Goal: Task Accomplishment & Management: Manage account settings

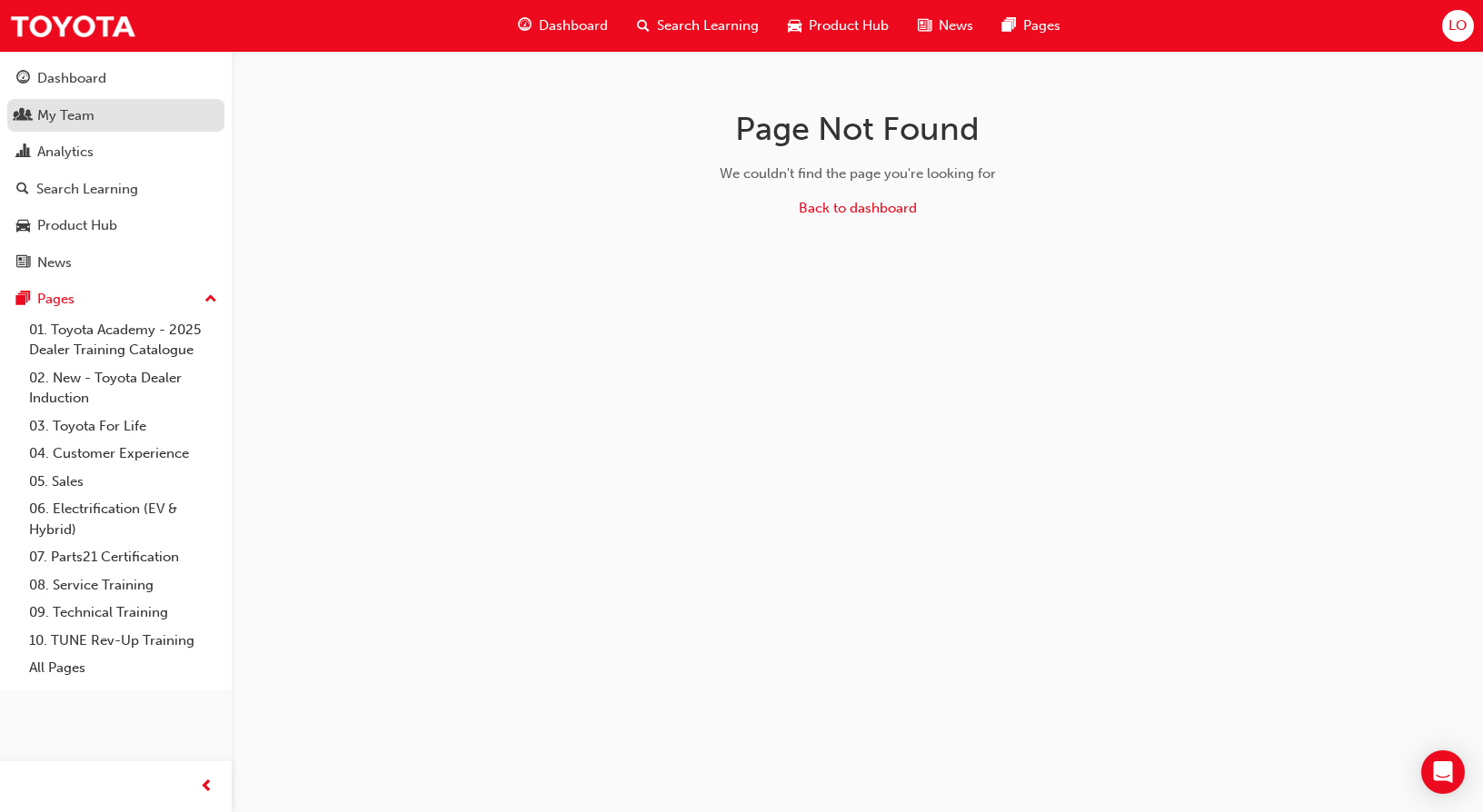
click at [60, 102] on link "My Team" at bounding box center [116, 116] width 217 height 34
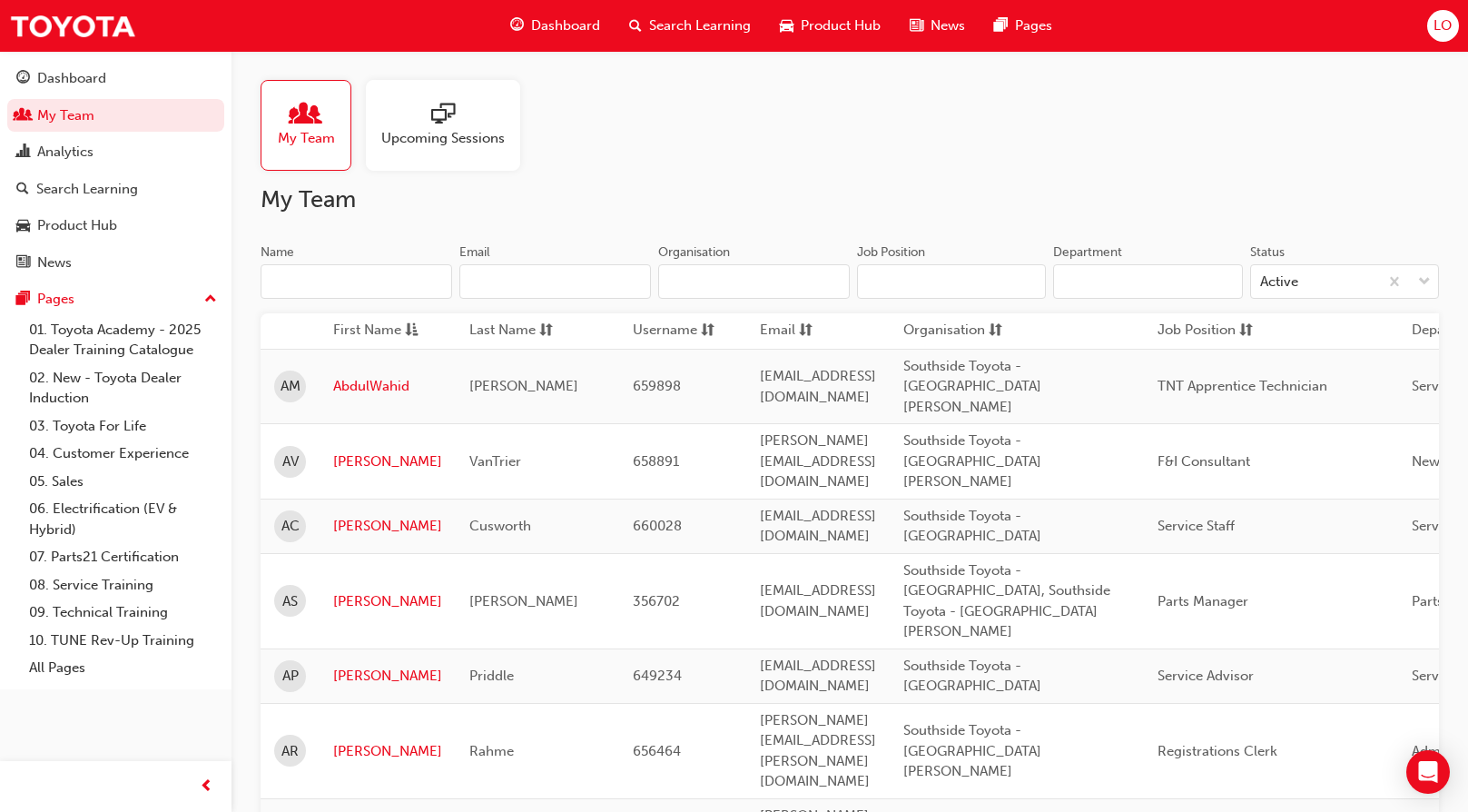
click at [334, 291] on input "Name" at bounding box center [356, 281] width 192 height 35
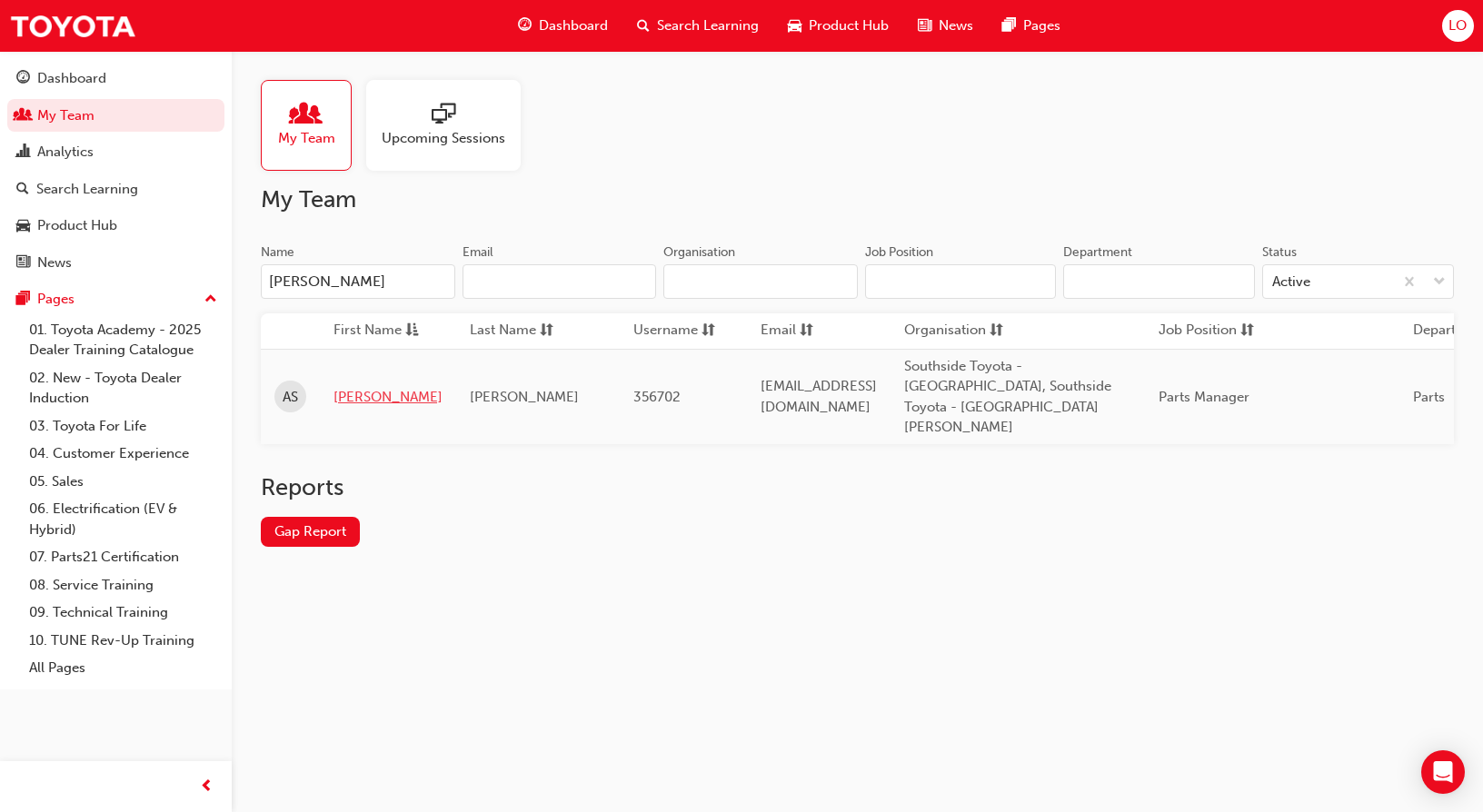
type input "[PERSON_NAME]"
click at [353, 387] on link "[PERSON_NAME]" at bounding box center [388, 398] width 109 height 21
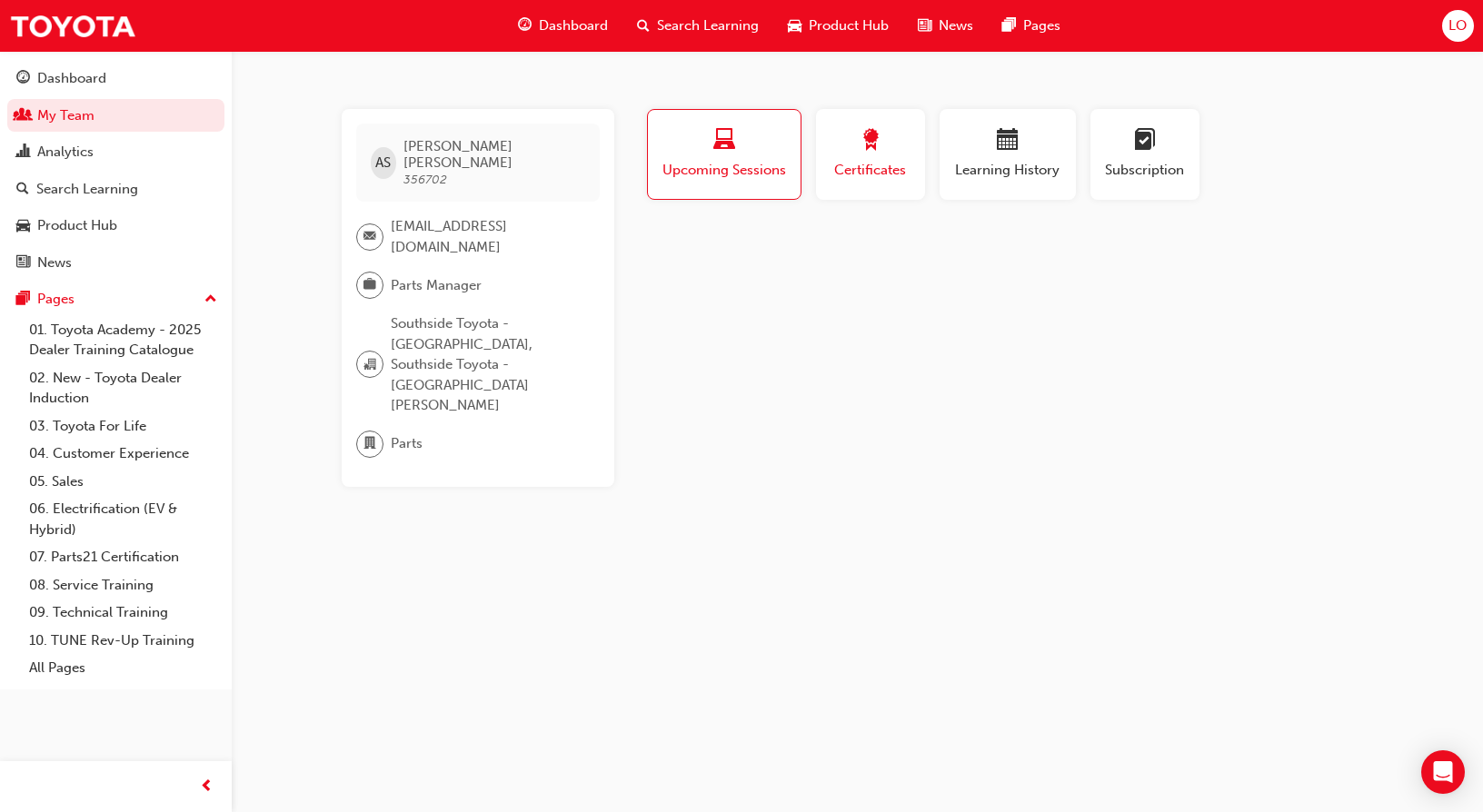
click at [901, 162] on span "Certificates" at bounding box center [870, 170] width 82 height 21
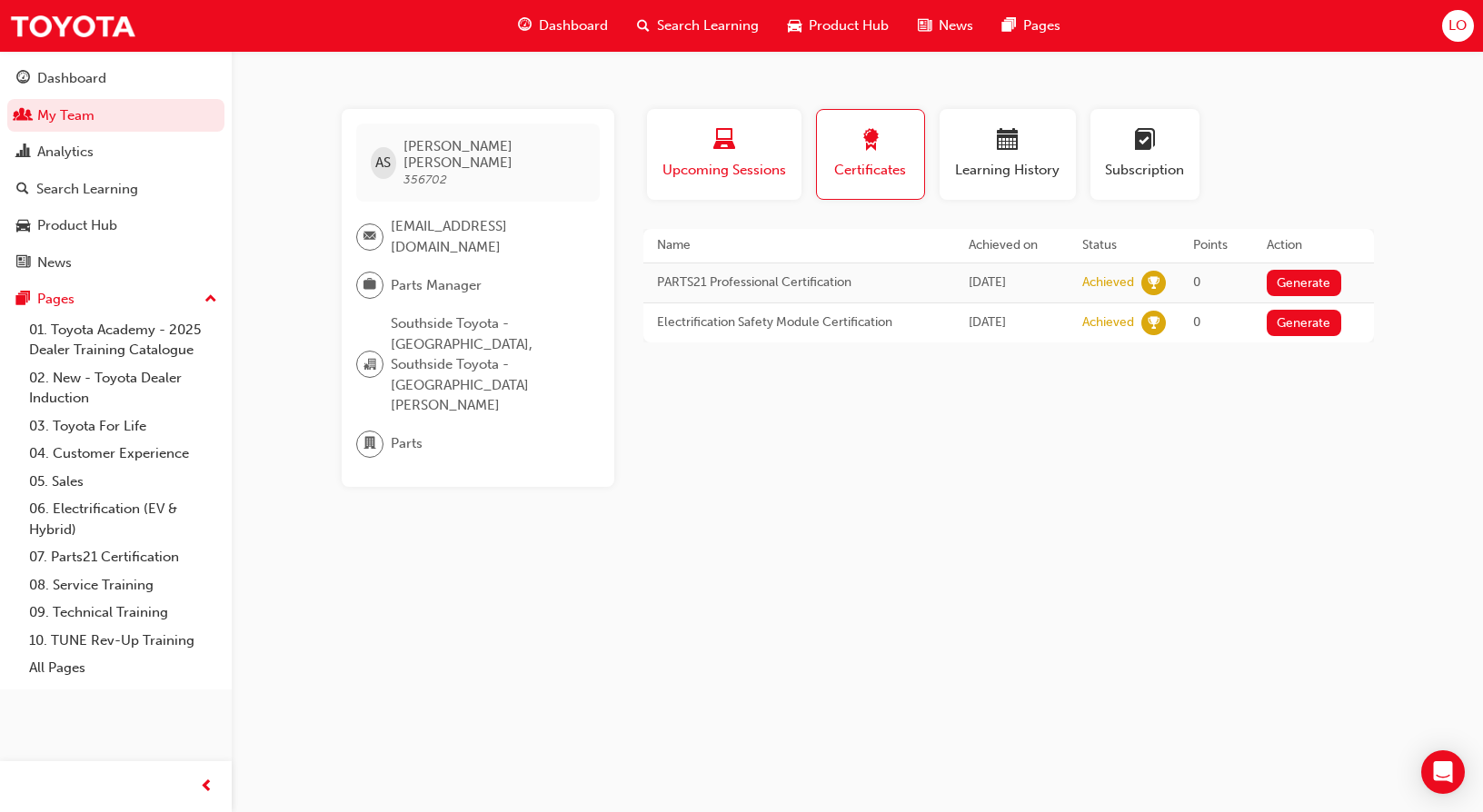
click at [725, 174] on span "Upcoming Sessions" at bounding box center [723, 170] width 127 height 21
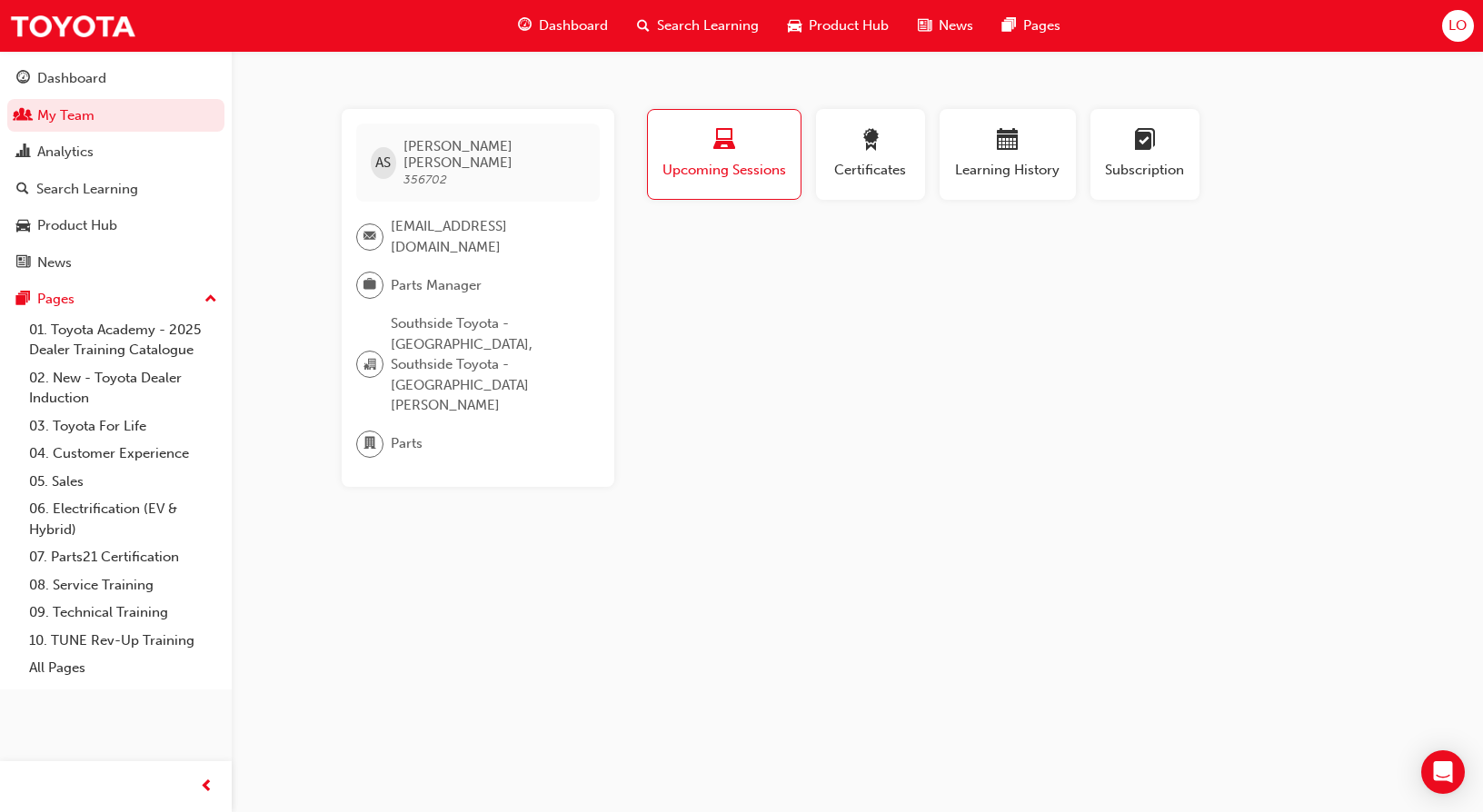
click at [725, 174] on span "Upcoming Sessions" at bounding box center [723, 170] width 125 height 21
click at [844, 162] on span "Certificates" at bounding box center [870, 170] width 82 height 21
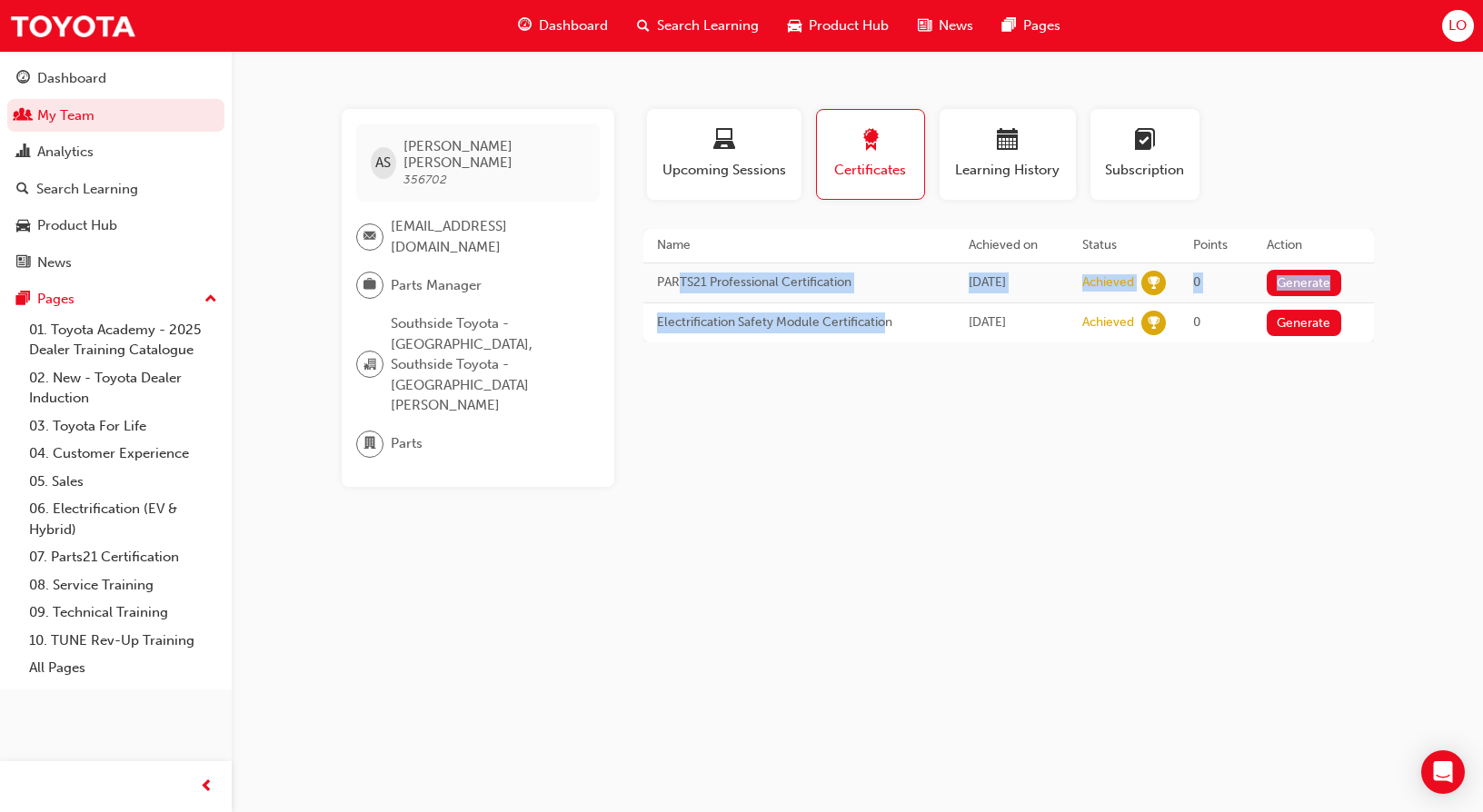
drag, startPoint x: 680, startPoint y: 282, endPoint x: 888, endPoint y: 350, distance: 218.8
click at [888, 350] on div "Profile Upcoming Sessions Certificates Learning History Subscription AS [PERSON…" at bounding box center [1008, 298] width 731 height 378
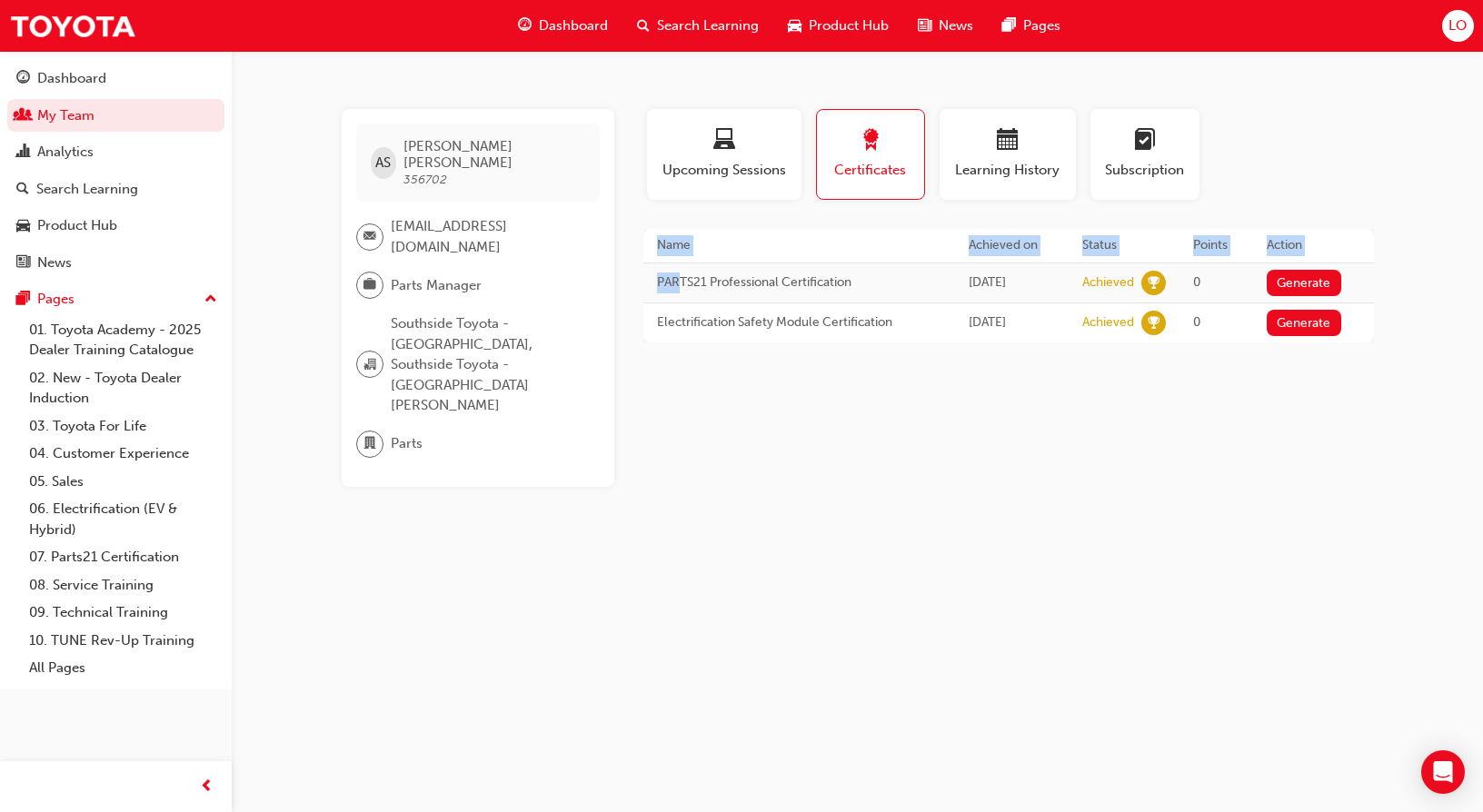
drag, startPoint x: 888, startPoint y: 350, endPoint x: 905, endPoint y: 445, distance: 96.5
click at [901, 449] on div "Profile Upcoming Sessions Certificates Learning History Subscription AS [PERSON…" at bounding box center [1008, 298] width 731 height 378
click at [1018, 164] on span "Learning History" at bounding box center [1008, 170] width 109 height 21
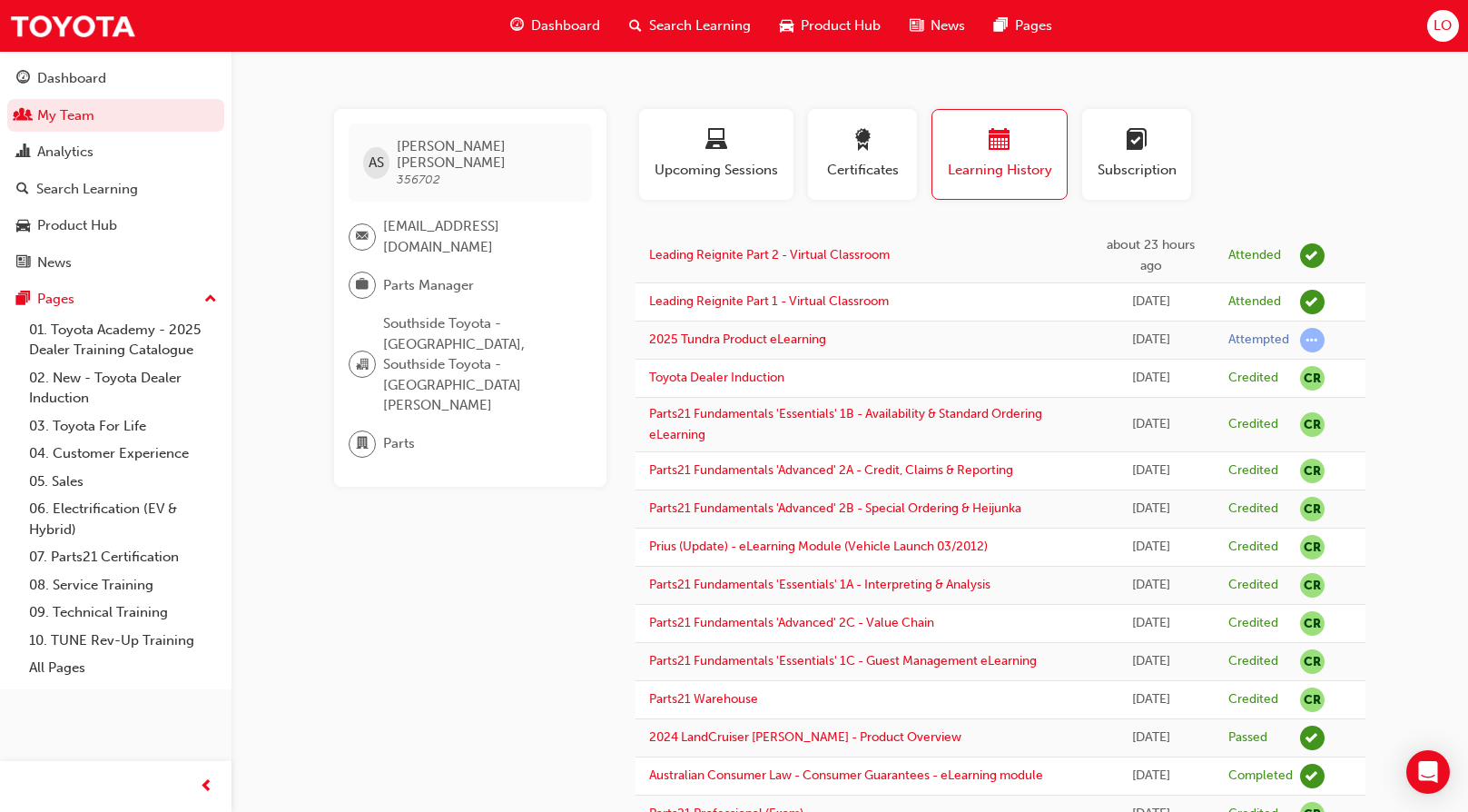
click at [692, 8] on div "Search Learning" at bounding box center [690, 26] width 150 height 38
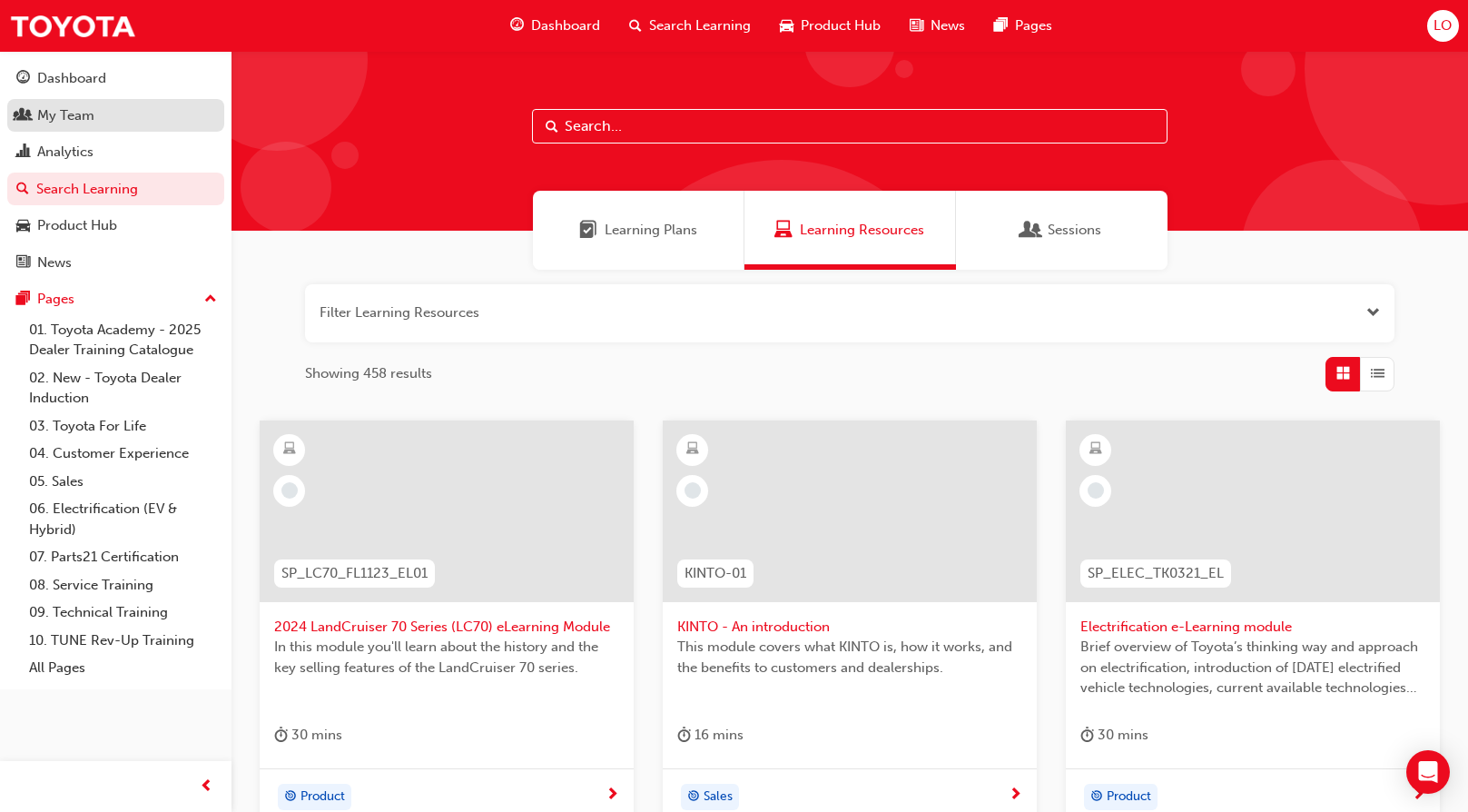
click at [72, 114] on div "My Team" at bounding box center [66, 116] width 57 height 21
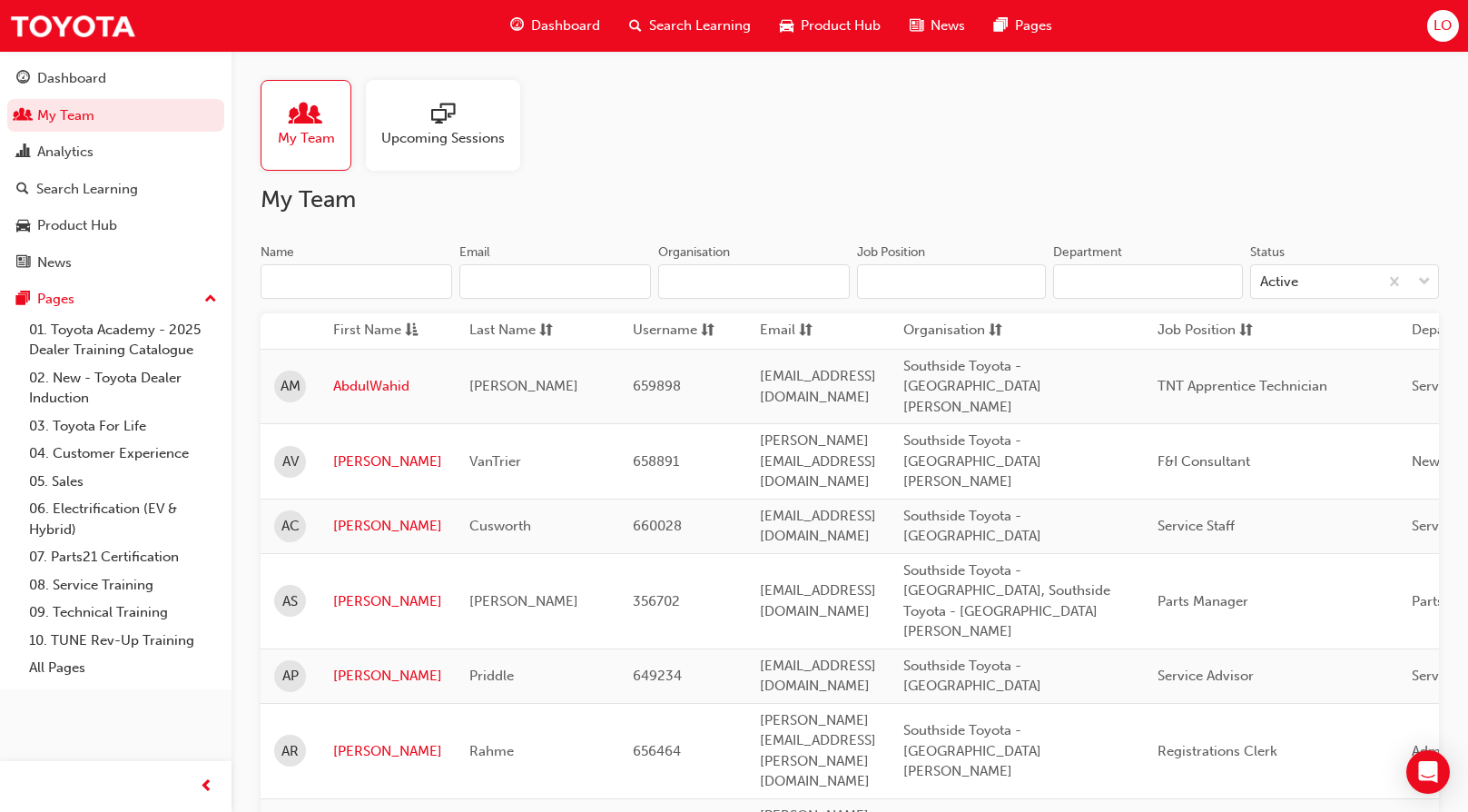
click at [662, 31] on span "Search Learning" at bounding box center [700, 25] width 102 height 21
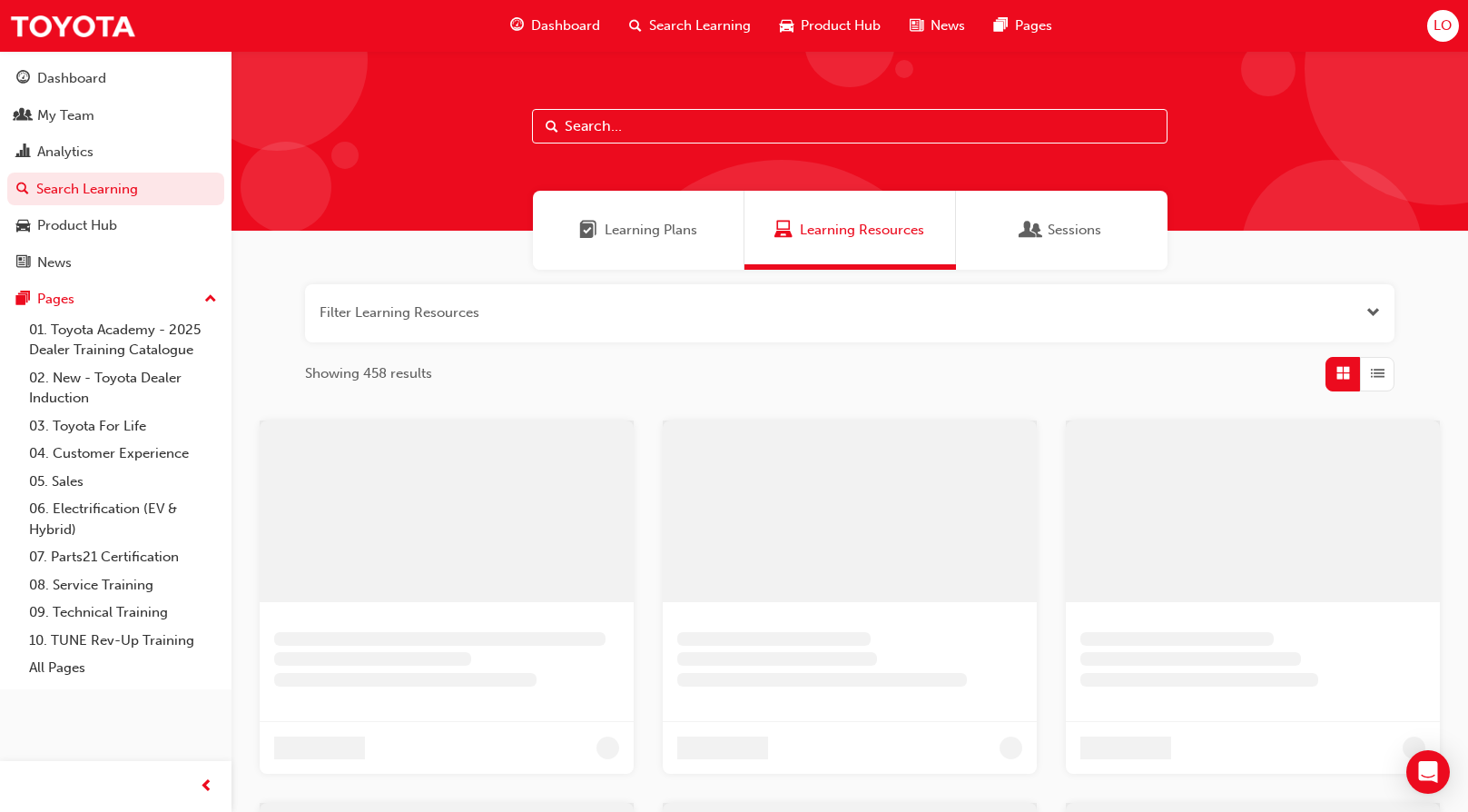
click at [623, 124] on input "text" at bounding box center [850, 126] width 635 height 35
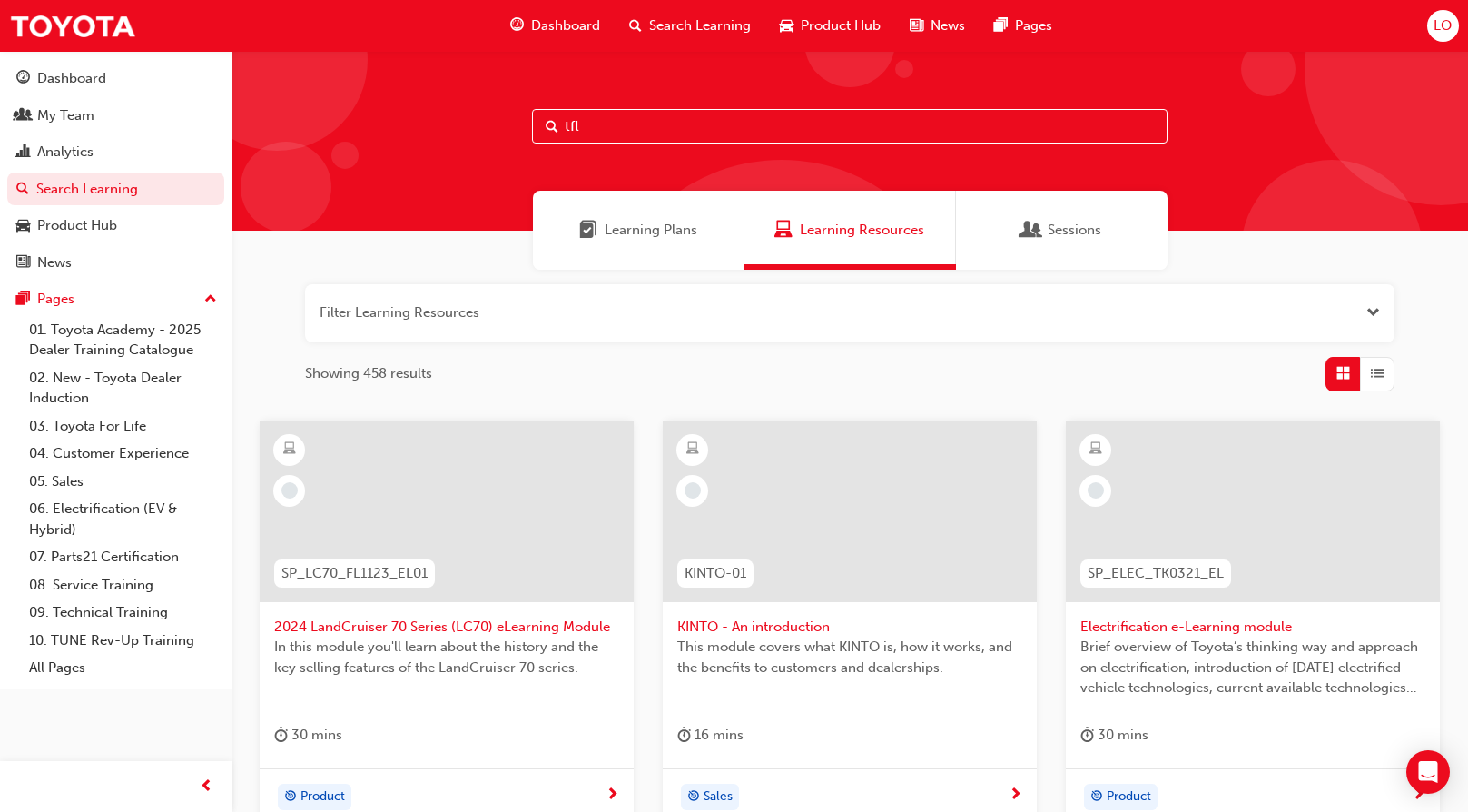
type input "tfl"
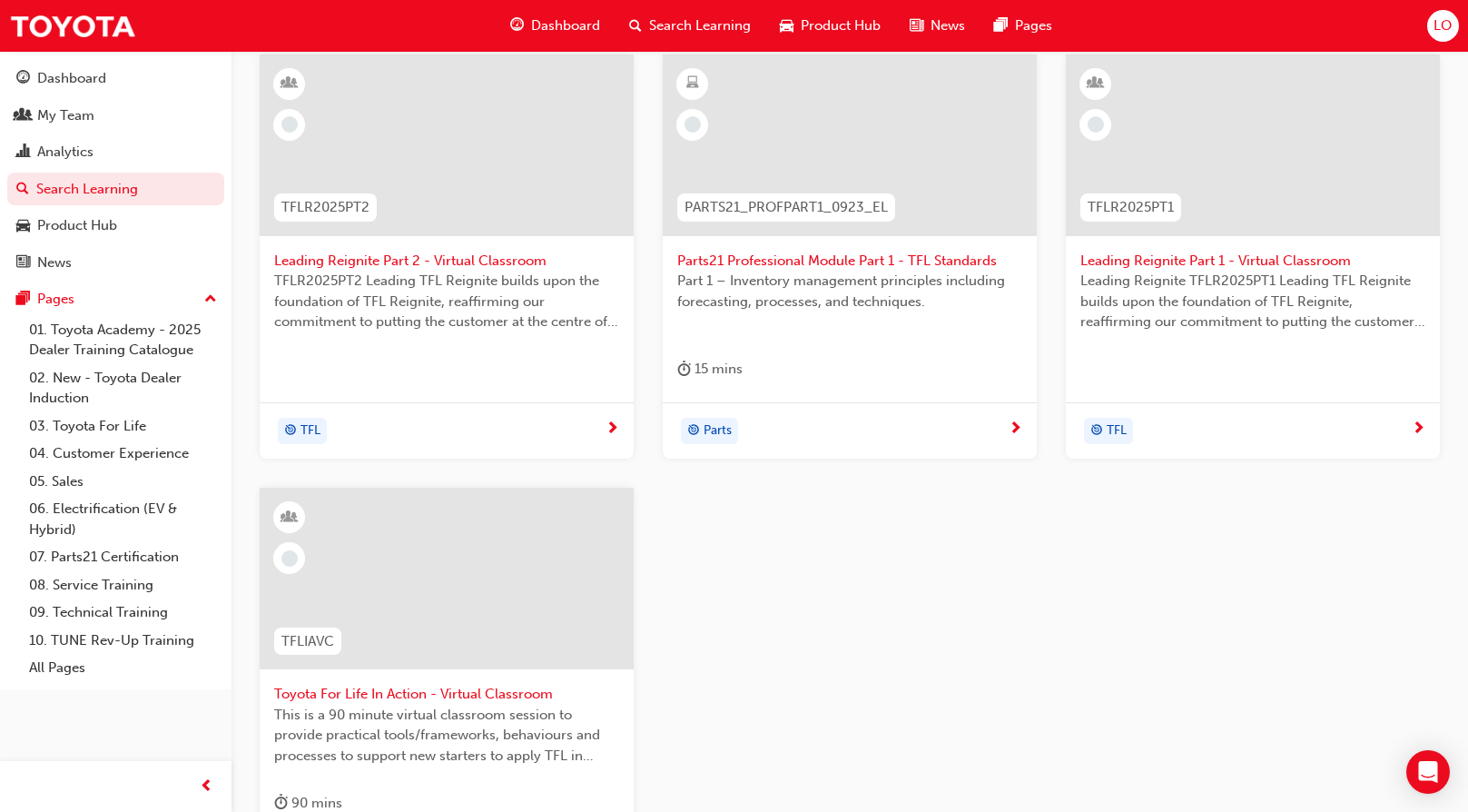
scroll to position [454, 0]
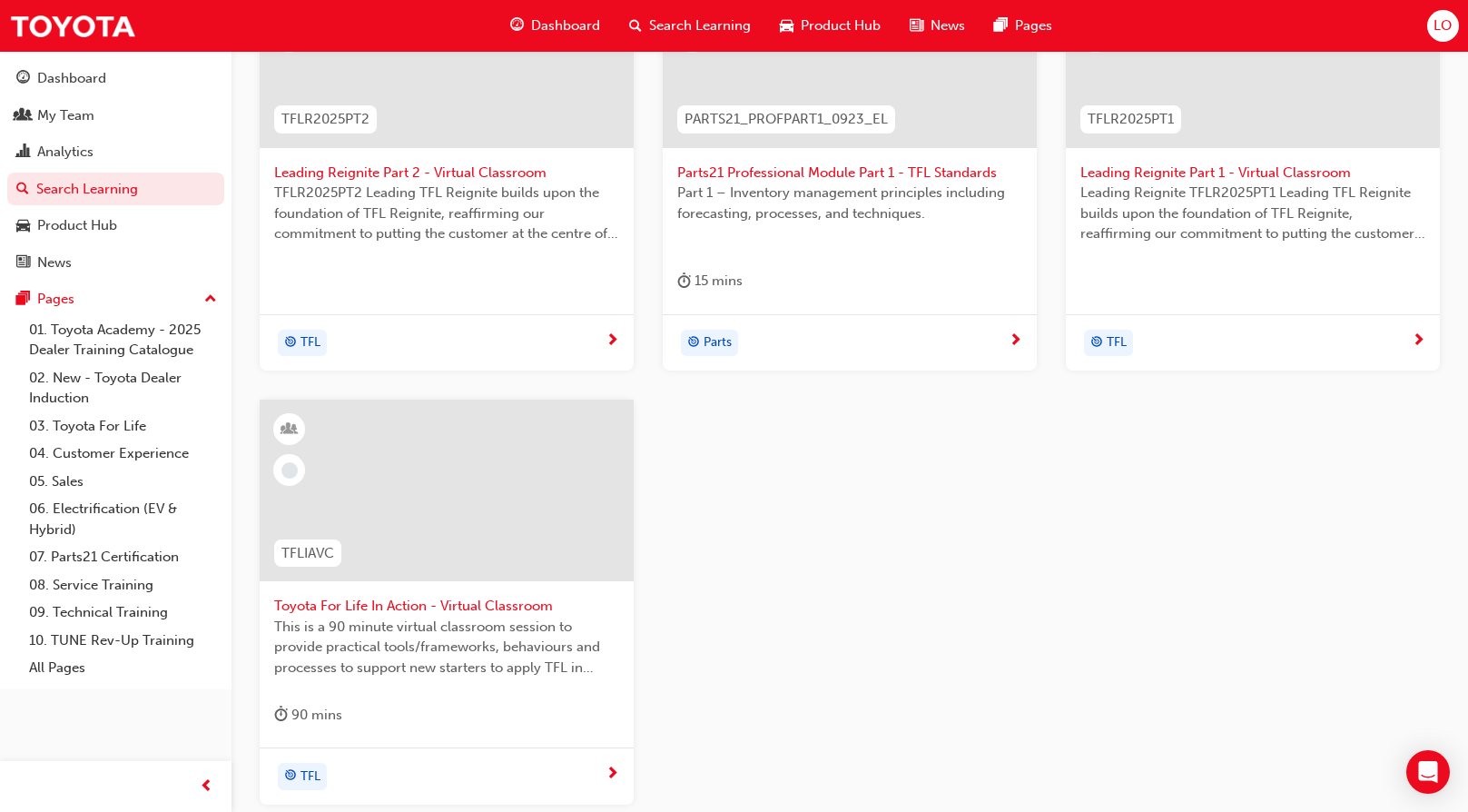
click at [389, 606] on span "Toyota For Life In Action - Virtual Classroom" at bounding box center [446, 606] width 345 height 21
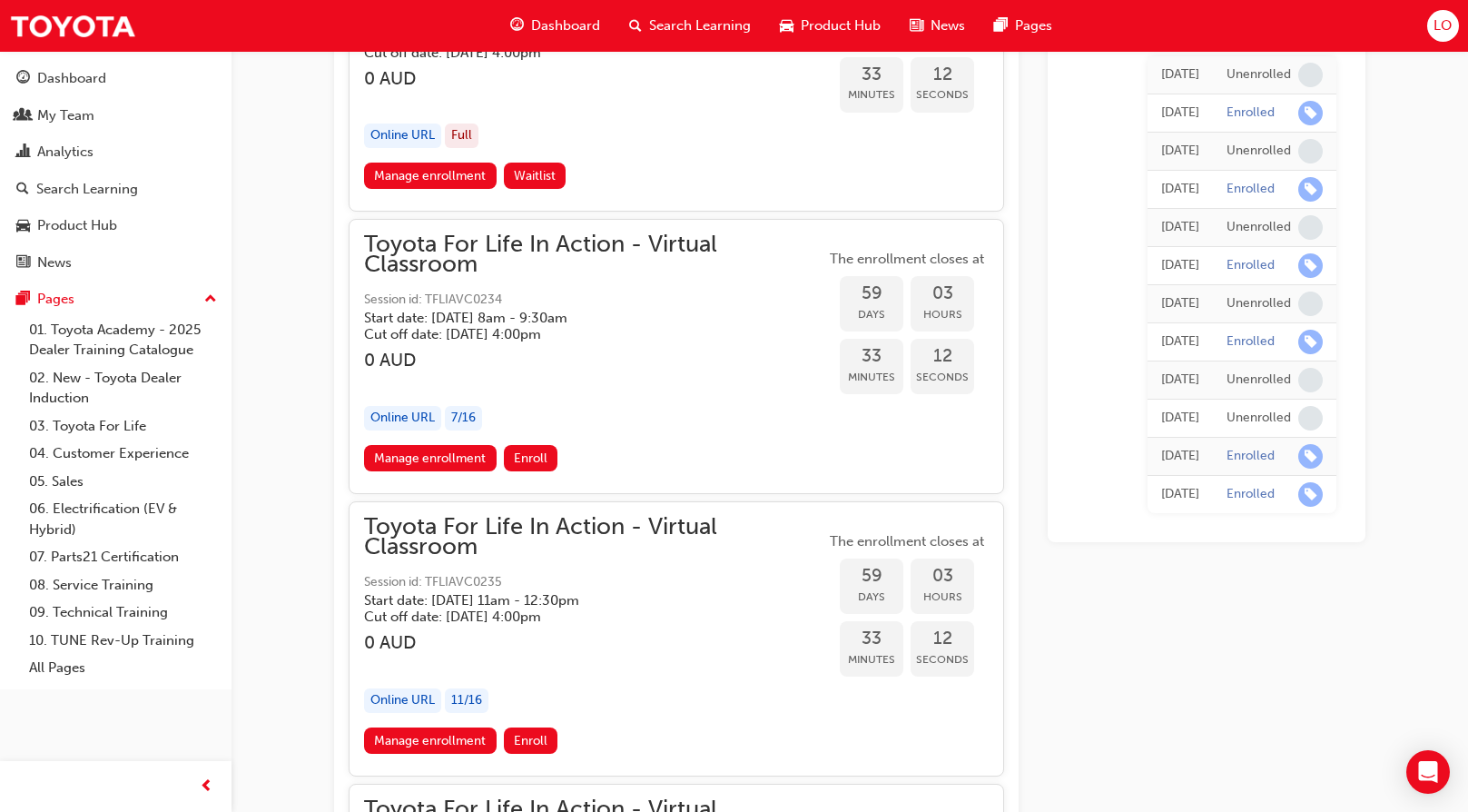
scroll to position [20743, 0]
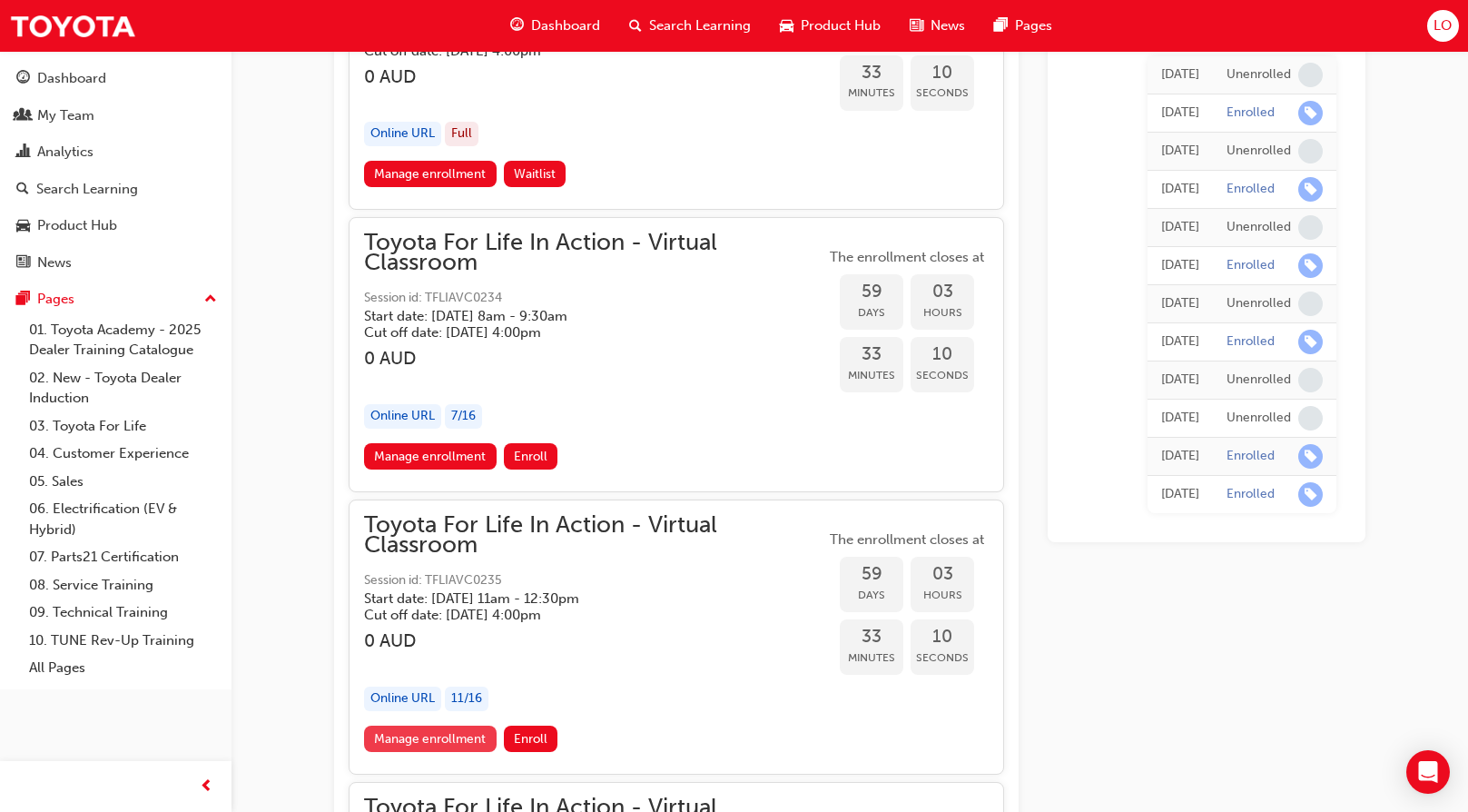
click at [431, 737] on link "Manage enrollment" at bounding box center [429, 739] width 133 height 26
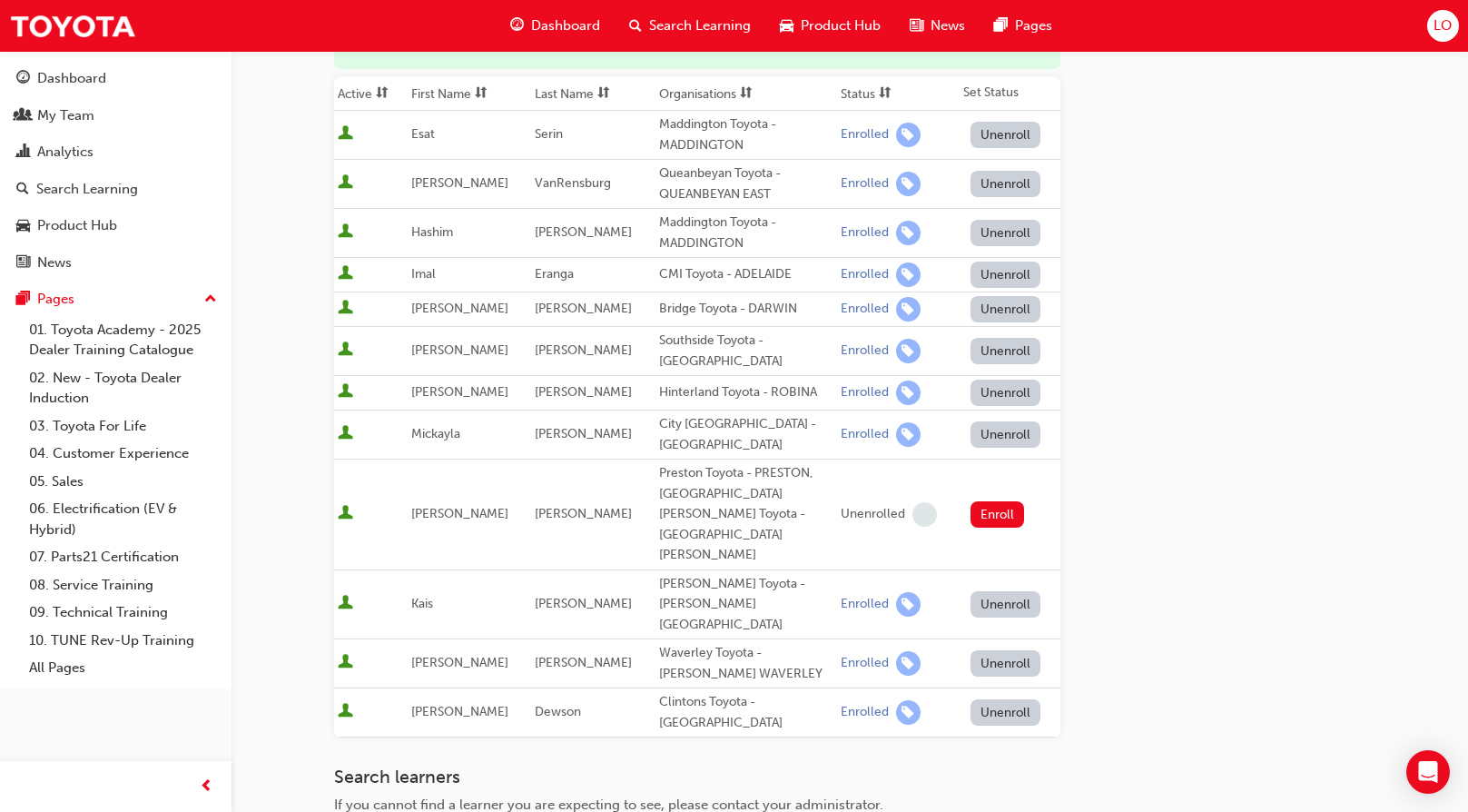
scroll to position [520, 0]
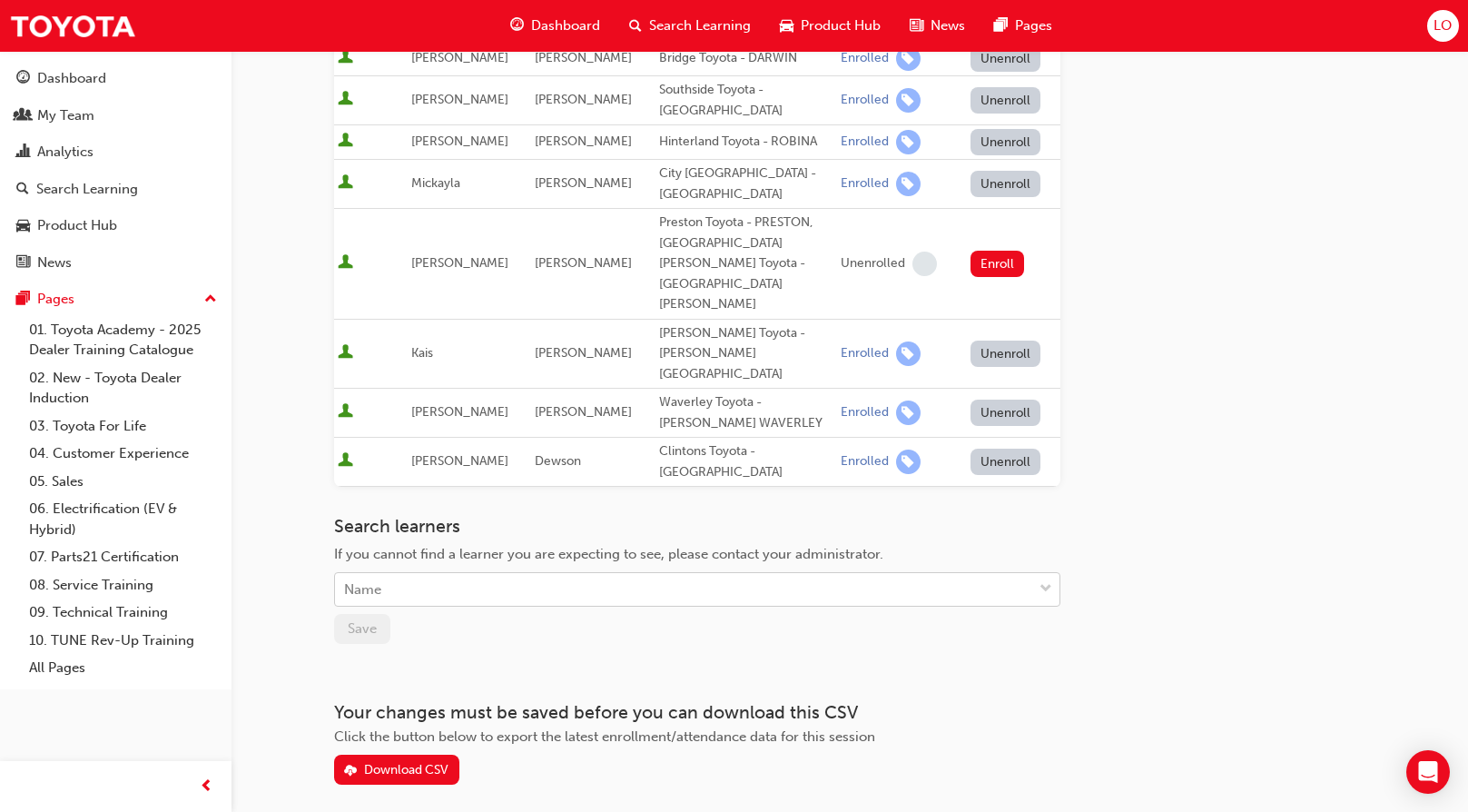
click at [428, 574] on div "Name" at bounding box center [684, 590] width 697 height 32
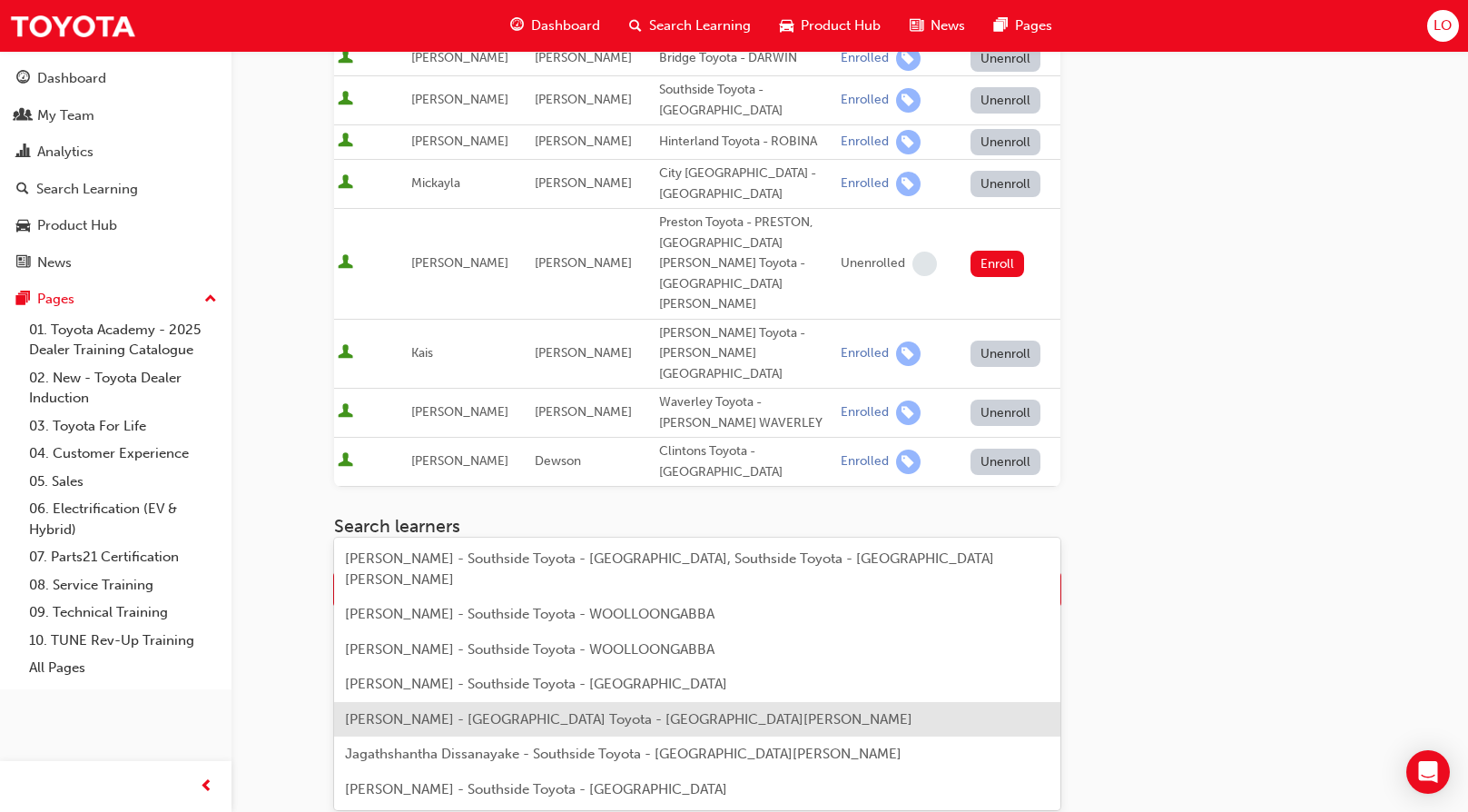
type input "j"
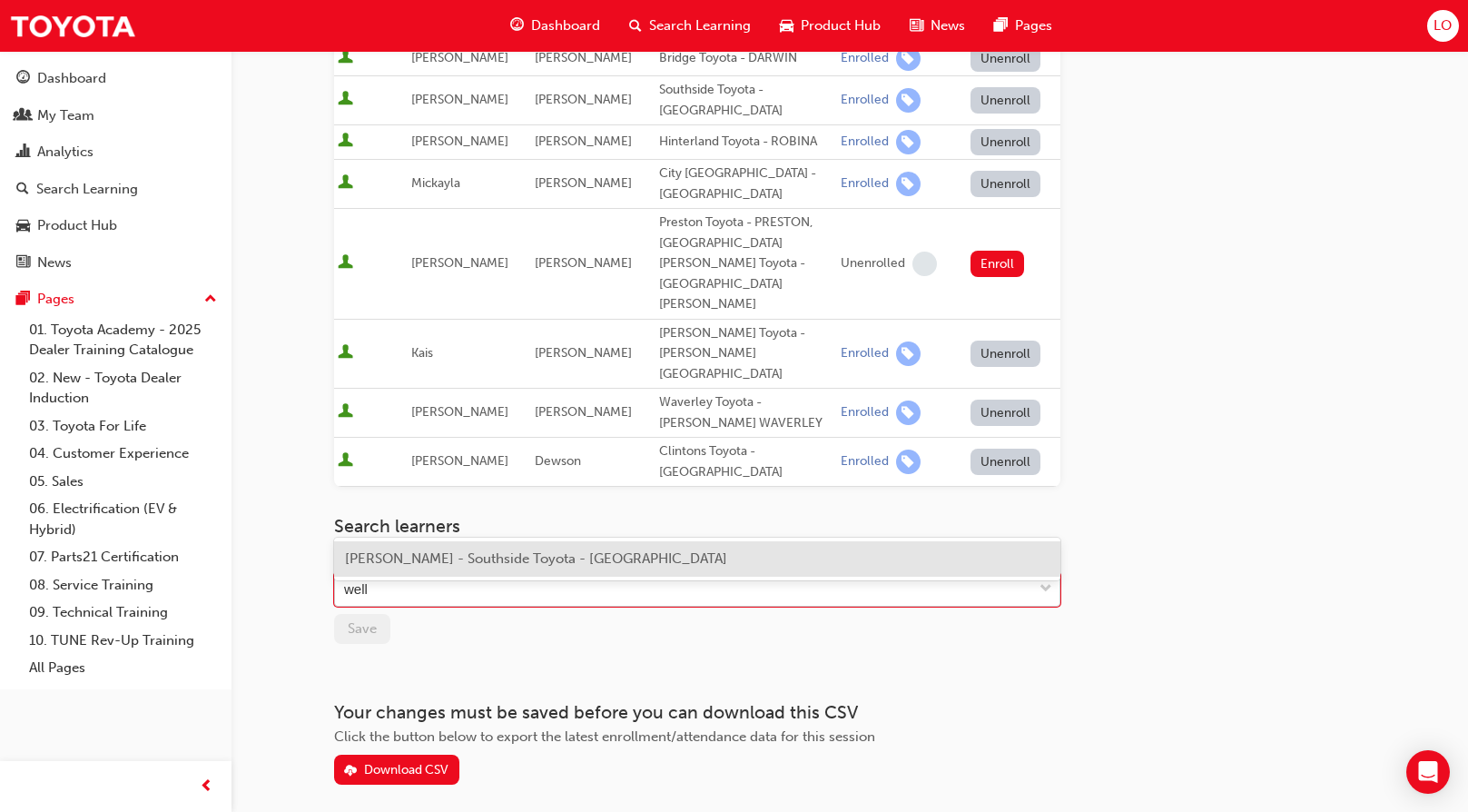
type input "[PERSON_NAME]"
click at [462, 567] on span "[PERSON_NAME] - Southside Toyota - [GEOGRAPHIC_DATA]" at bounding box center [536, 558] width 383 height 16
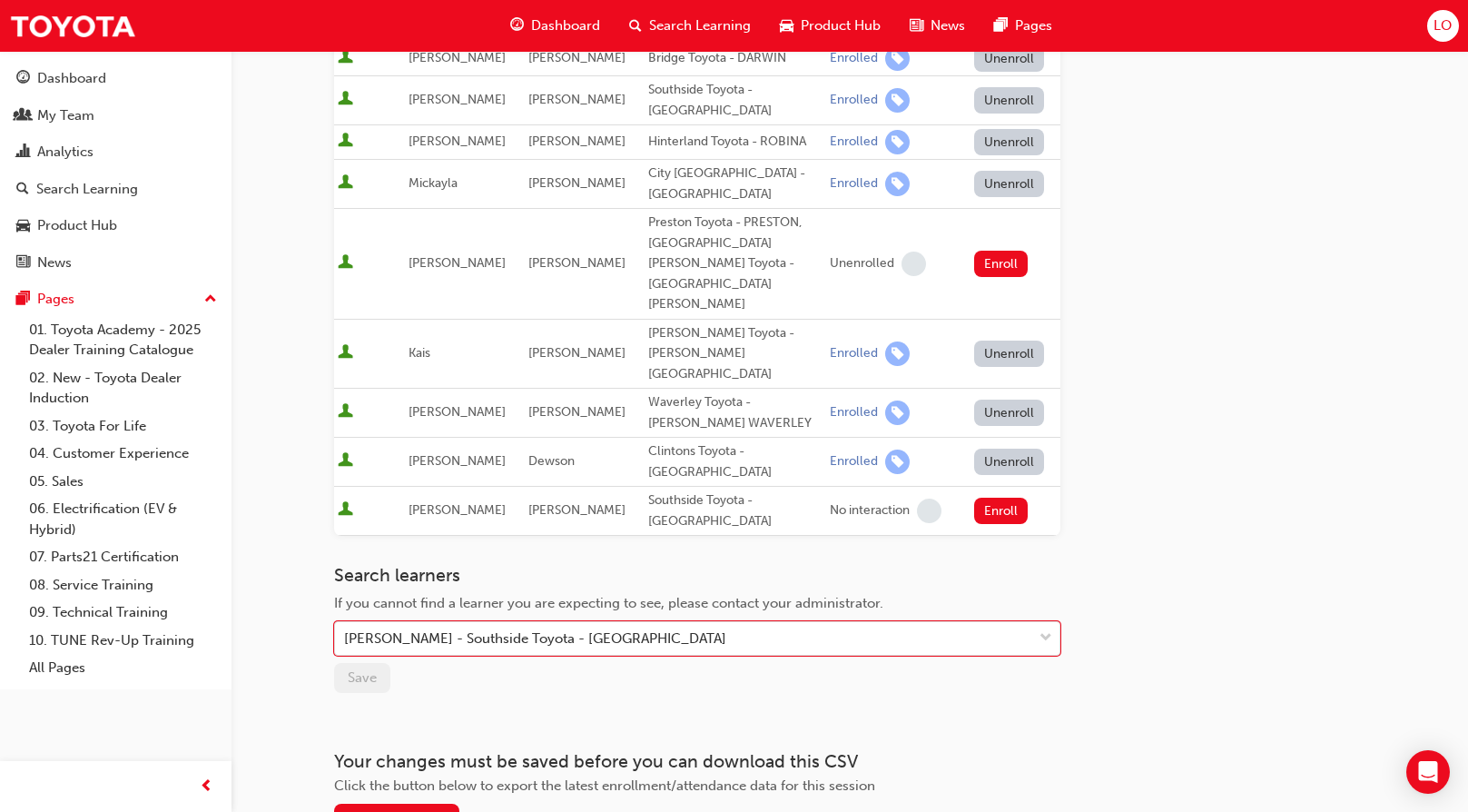
click at [488, 645] on div "Go to session detail page Manage enrollment for Toyota For Life In Action - Vir…" at bounding box center [697, 182] width 726 height 1303
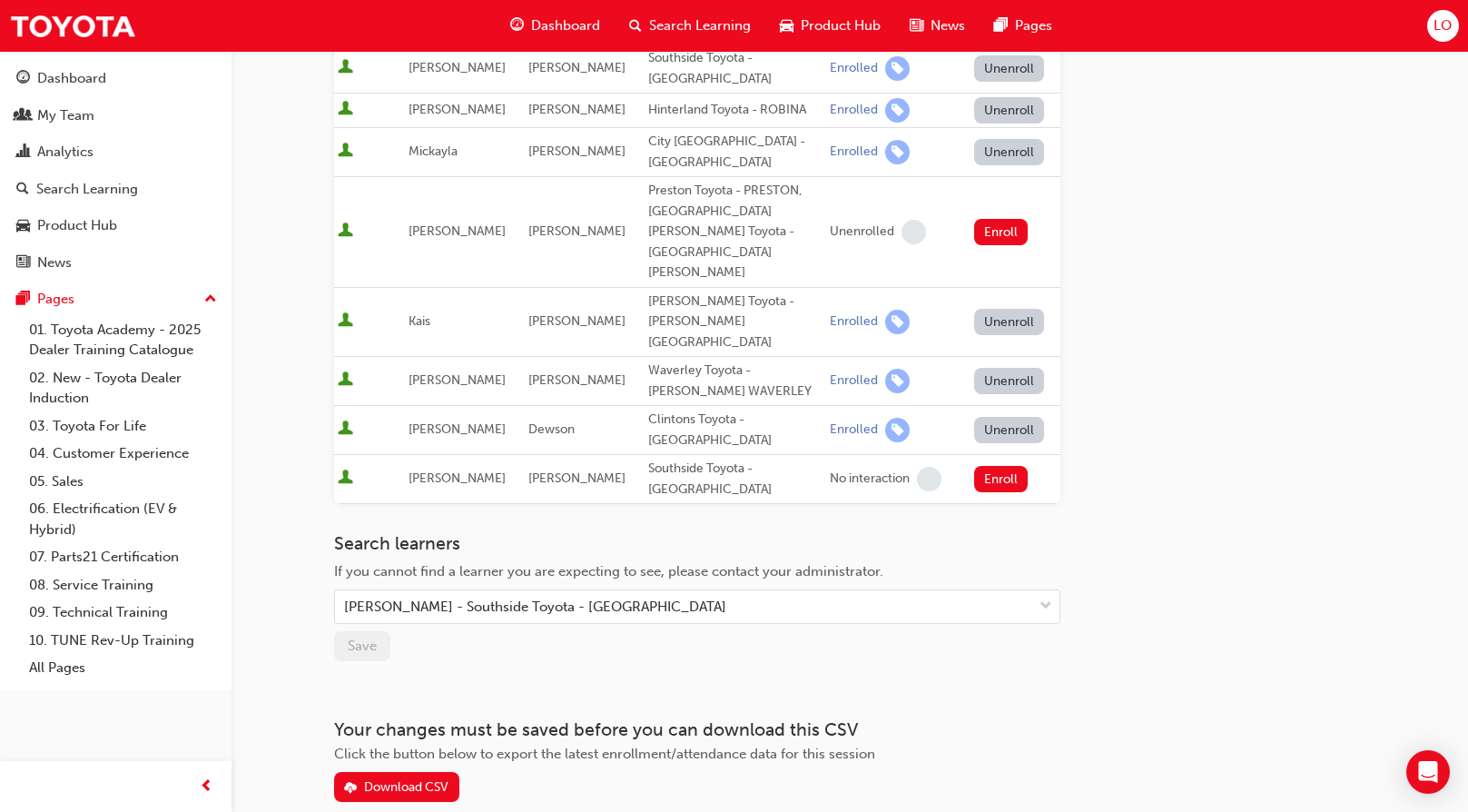
scroll to position [569, 0]
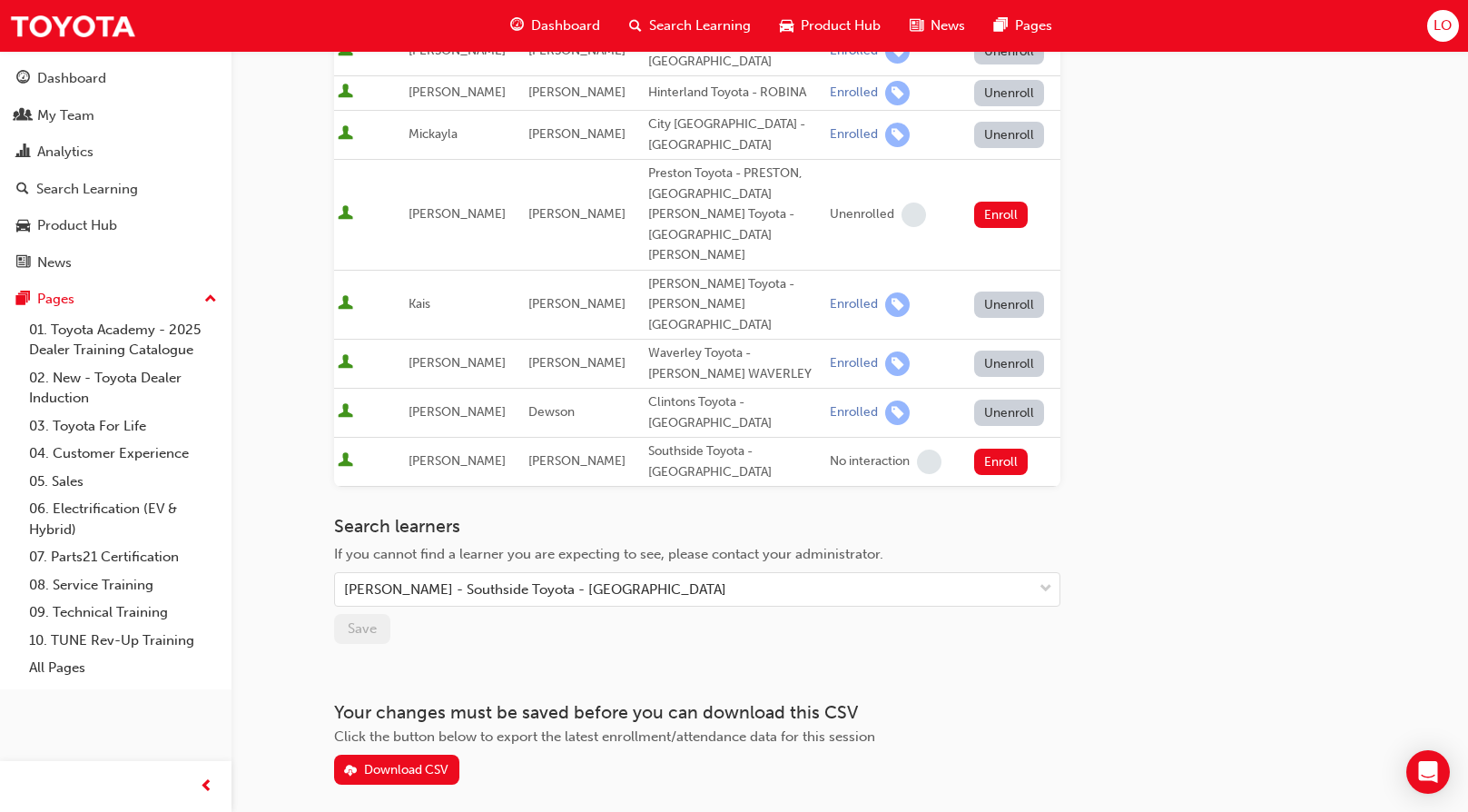
click at [1007, 438] on td "Enroll" at bounding box center [1011, 462] width 97 height 49
click at [1005, 448] on button "Enroll" at bounding box center [1002, 461] width 55 height 26
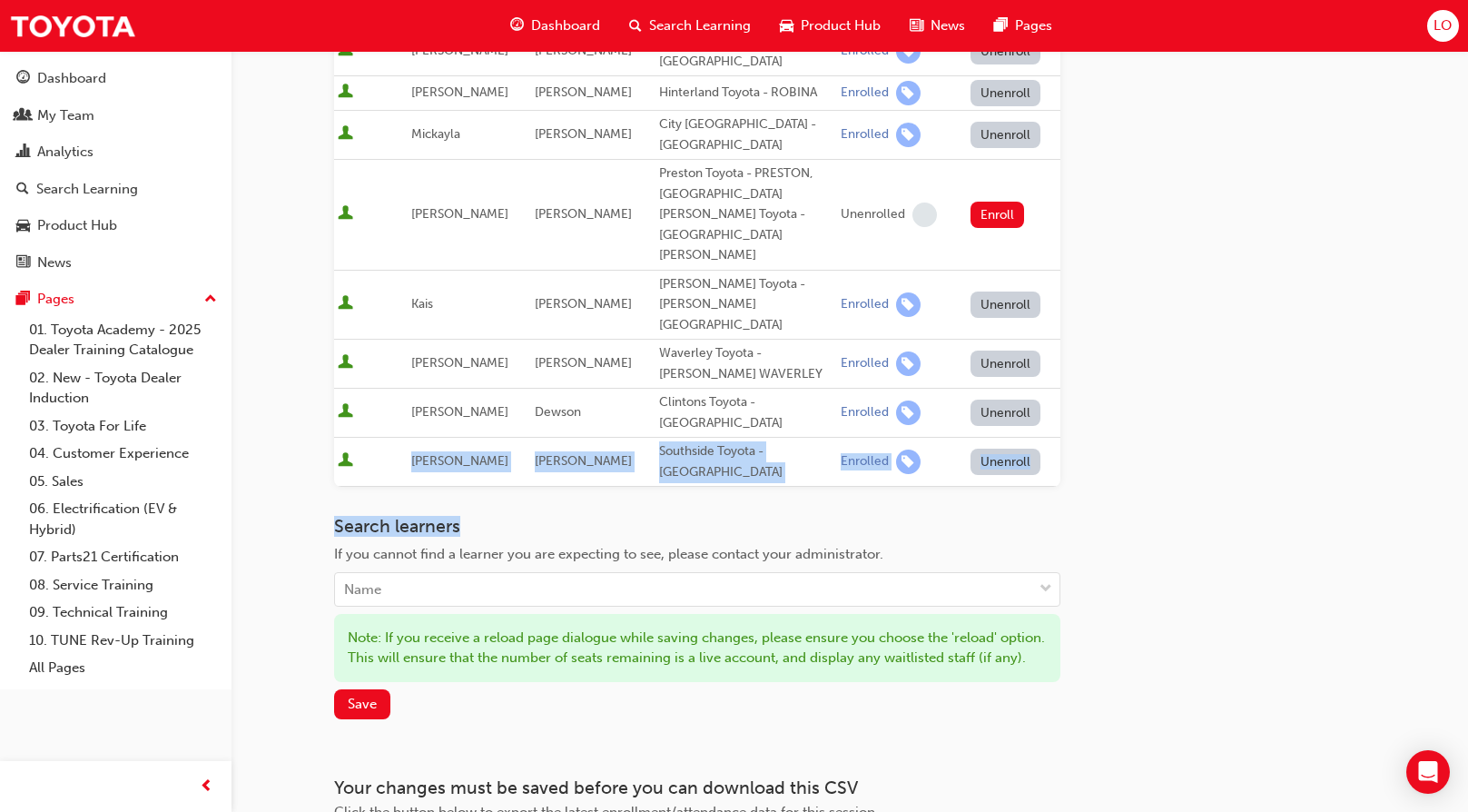
drag, startPoint x: 415, startPoint y: 380, endPoint x: 1159, endPoint y: 418, distance: 745.0
click at [1159, 418] on div "Go to session detail page Manage enrollment for Toyota For Life In Action - Vir…" at bounding box center [851, 171] width 1032 height 1378
drag, startPoint x: 1159, startPoint y: 418, endPoint x: 1116, endPoint y: 426, distance: 43.7
click at [1116, 424] on div "Go to session detail page Manage enrollment for Toyota For Life In Action - Vir…" at bounding box center [851, 171] width 1032 height 1378
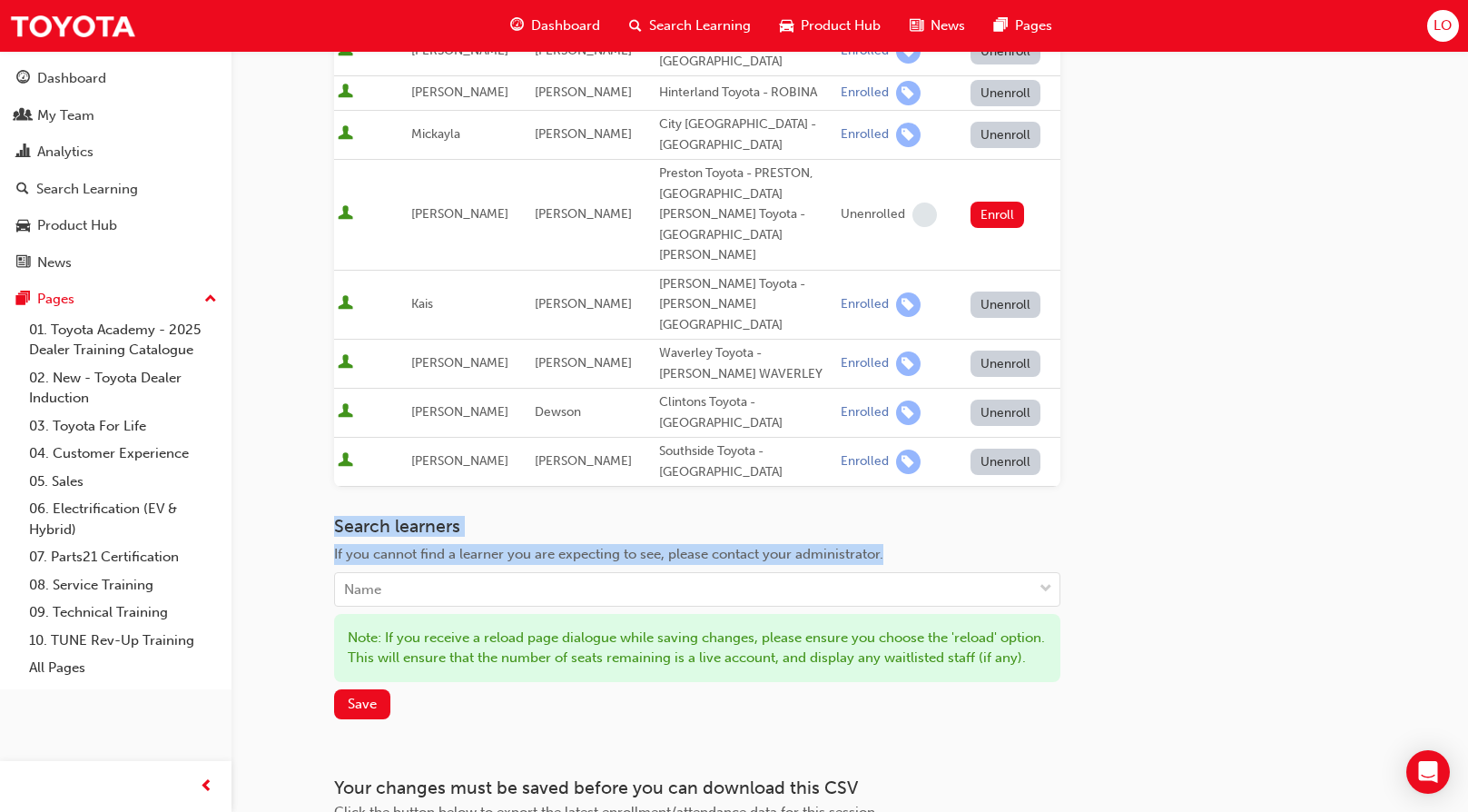
drag, startPoint x: 336, startPoint y: 450, endPoint x: 947, endPoint y: 478, distance: 611.6
click at [947, 516] on div "Search learners If you cannot find a learner you are expecting to see, please c…" at bounding box center [697, 561] width 726 height 91
drag, startPoint x: 947, startPoint y: 478, endPoint x: 919, endPoint y: 484, distance: 28.6
click at [921, 544] on div "If you cannot find a learner you are expecting to see, please contact your admi…" at bounding box center [697, 554] width 726 height 21
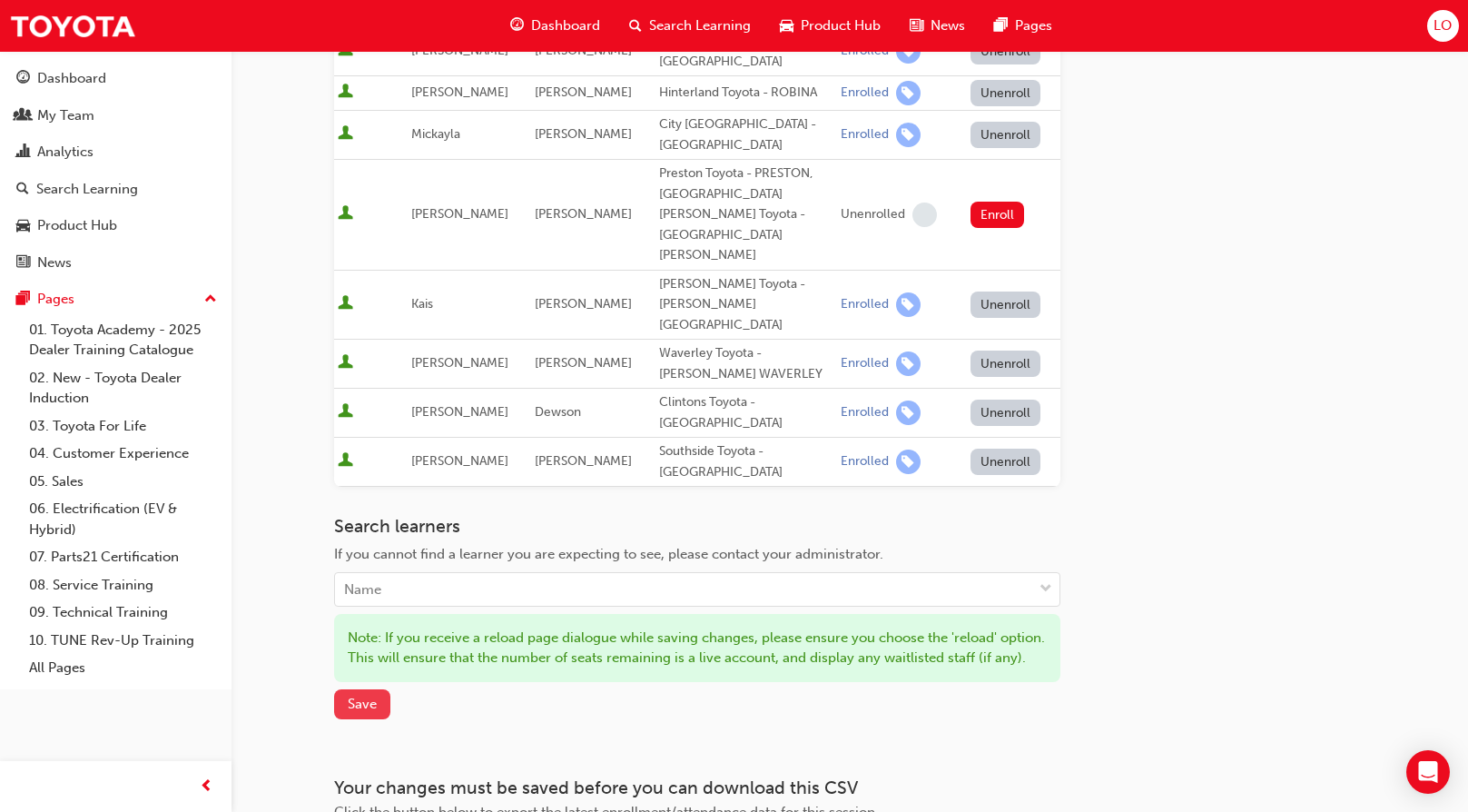
click at [367, 695] on span "Save" at bounding box center [362, 703] width 29 height 16
click at [78, 110] on div "My Team" at bounding box center [66, 116] width 57 height 21
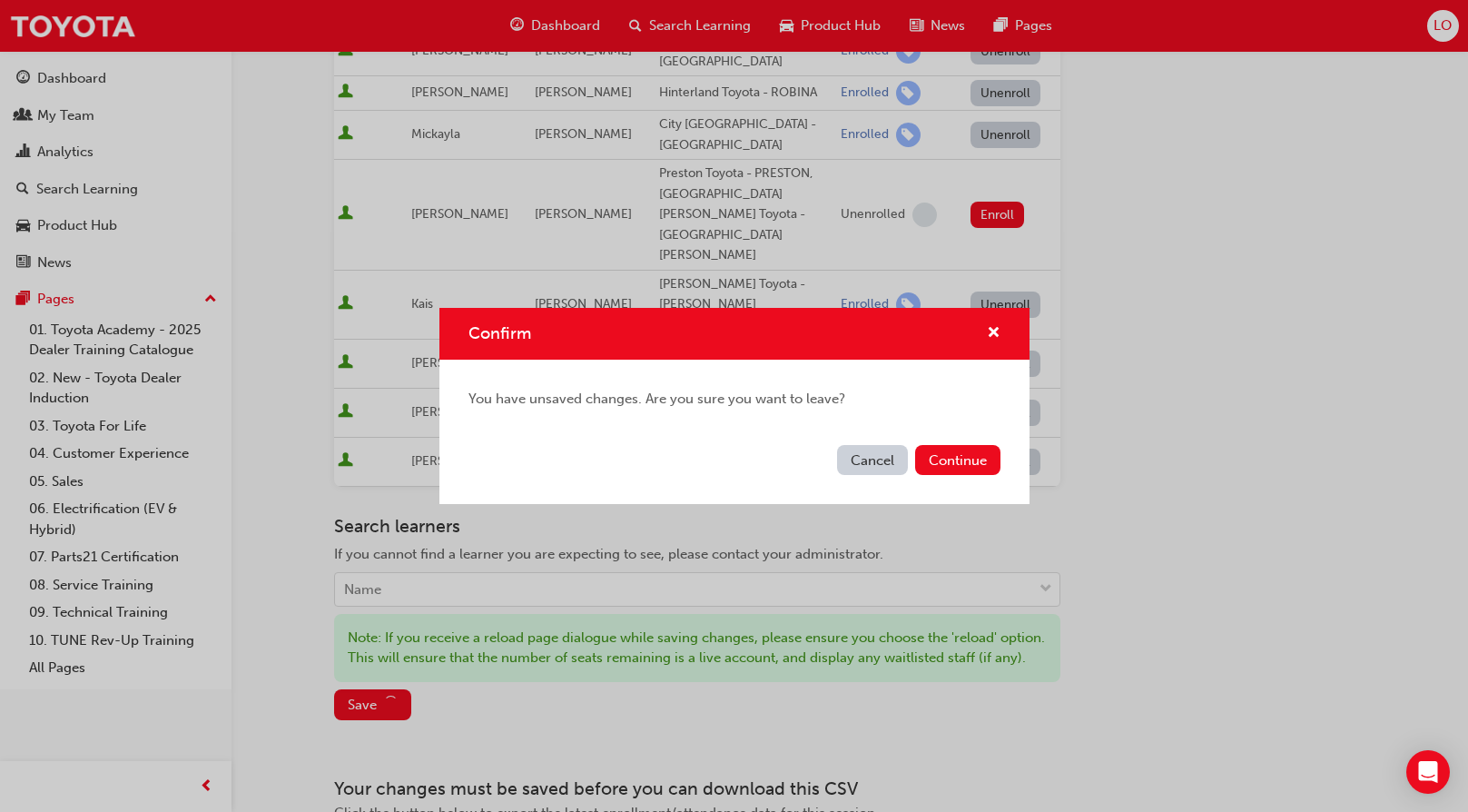
click at [848, 463] on button "Cancel" at bounding box center [872, 460] width 70 height 30
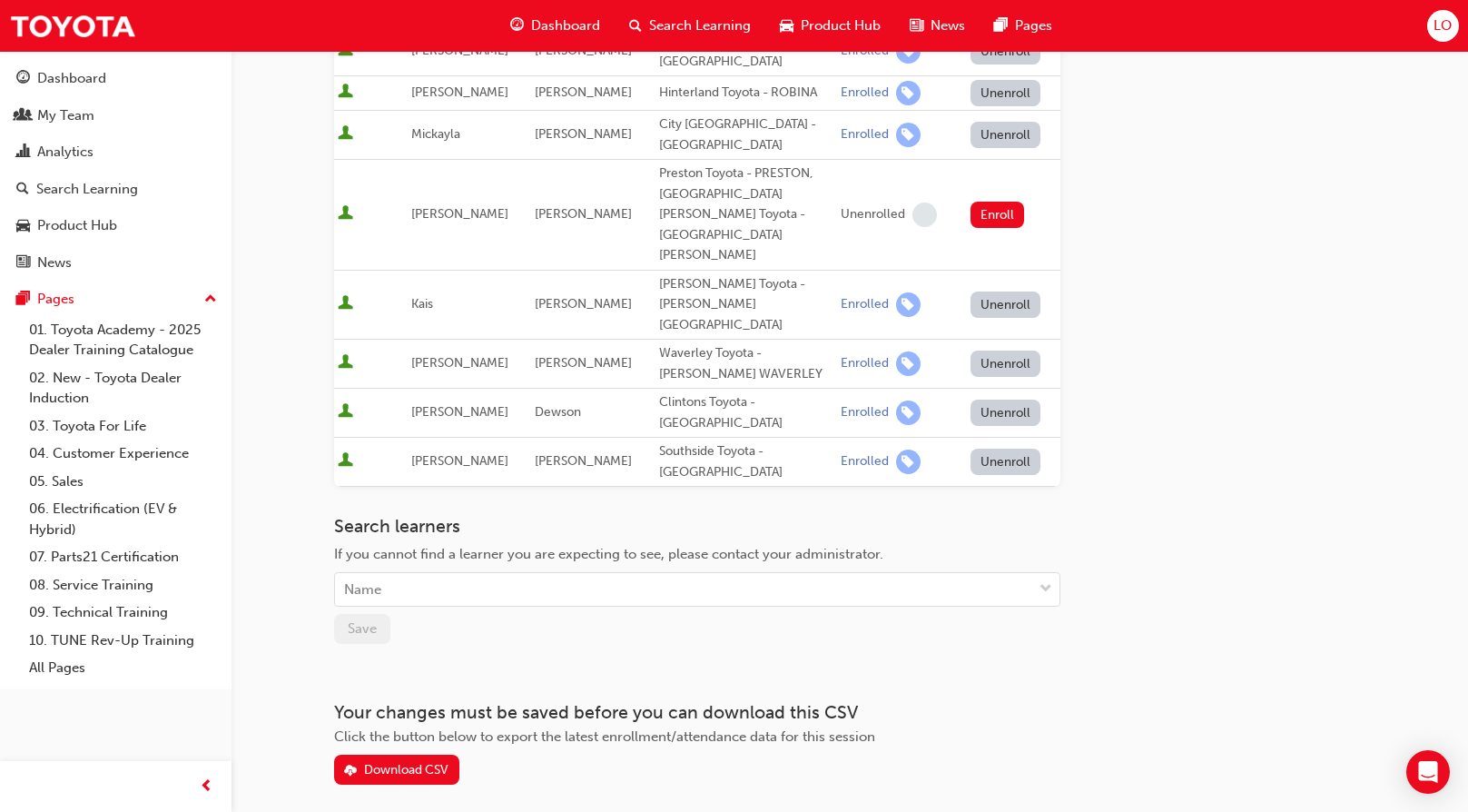
scroll to position [565, 0]
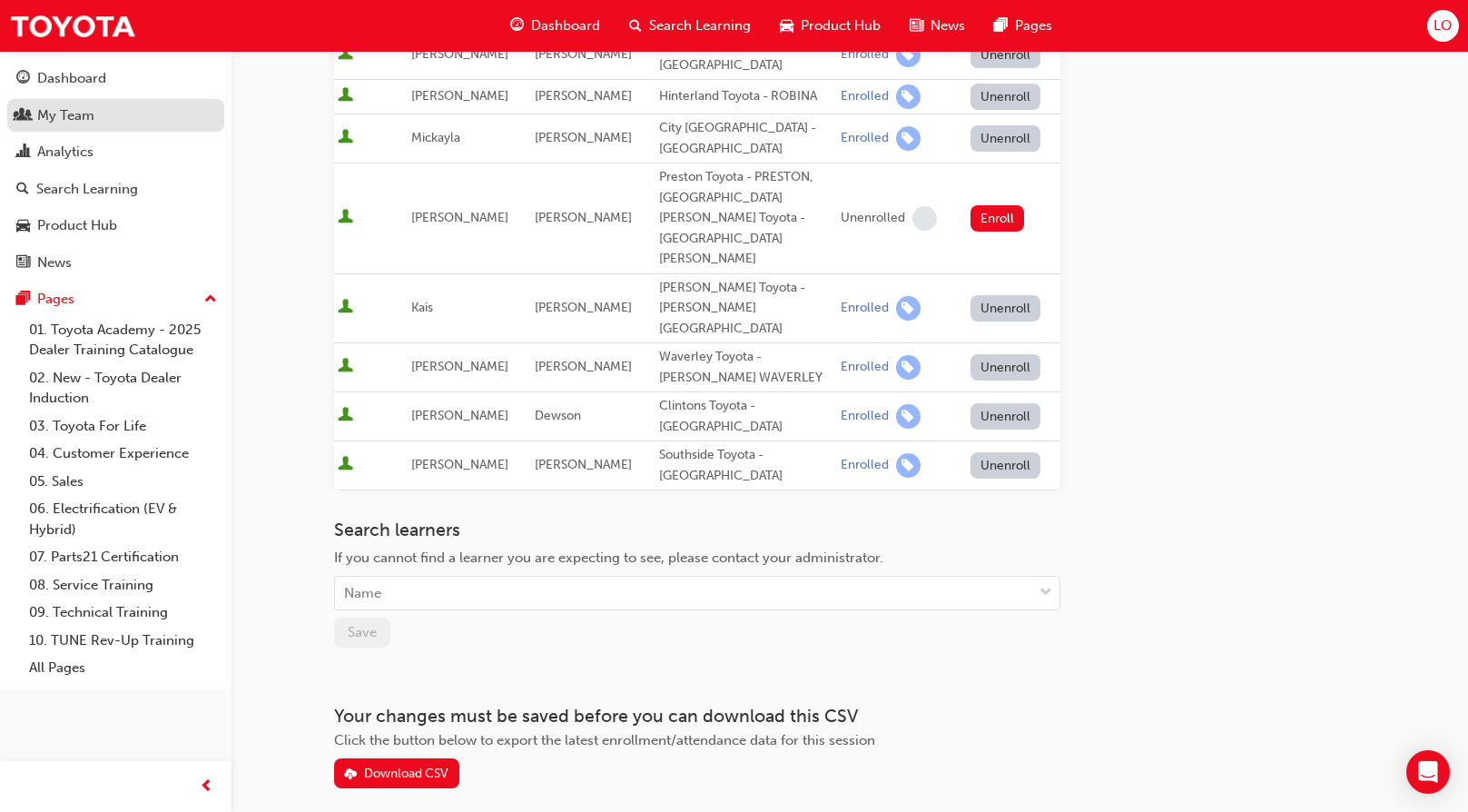
click at [70, 120] on div "My Team" at bounding box center [66, 116] width 57 height 21
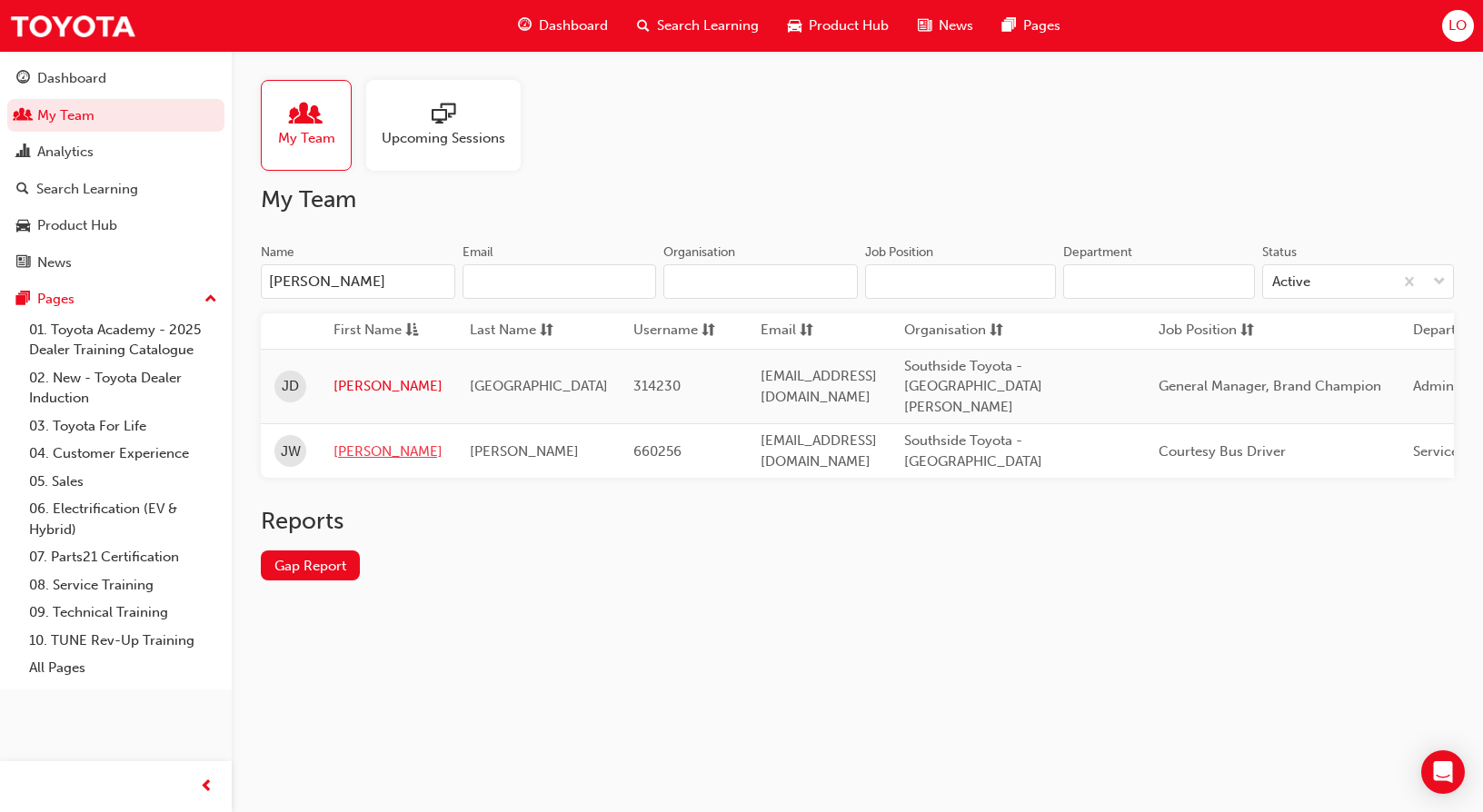
type input "[PERSON_NAME]"
click at [343, 442] on link "[PERSON_NAME]" at bounding box center [388, 452] width 109 height 21
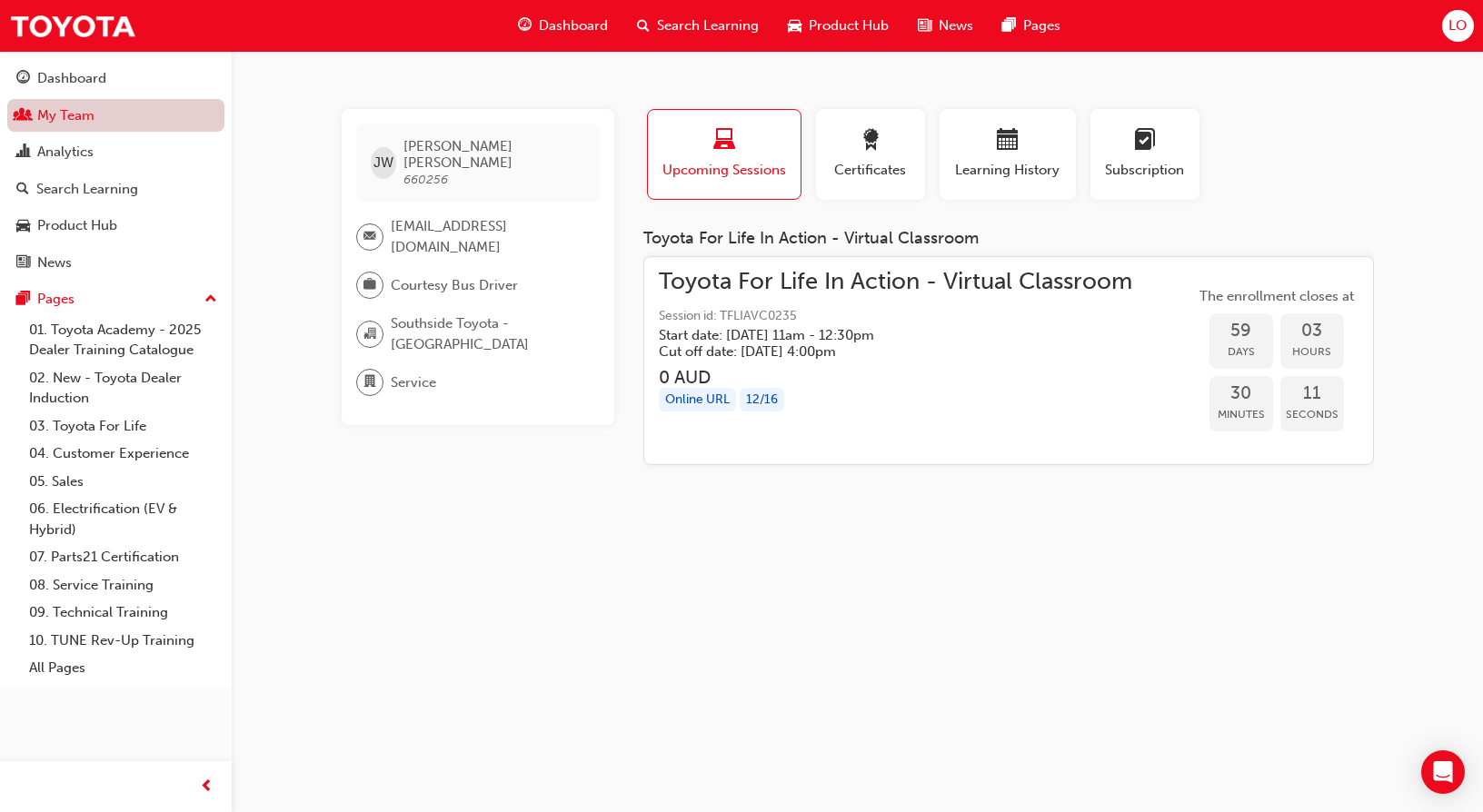
drag, startPoint x: 94, startPoint y: 121, endPoint x: 139, endPoint y: 112, distance: 45.9
click at [94, 121] on link "My Team" at bounding box center [116, 116] width 217 height 34
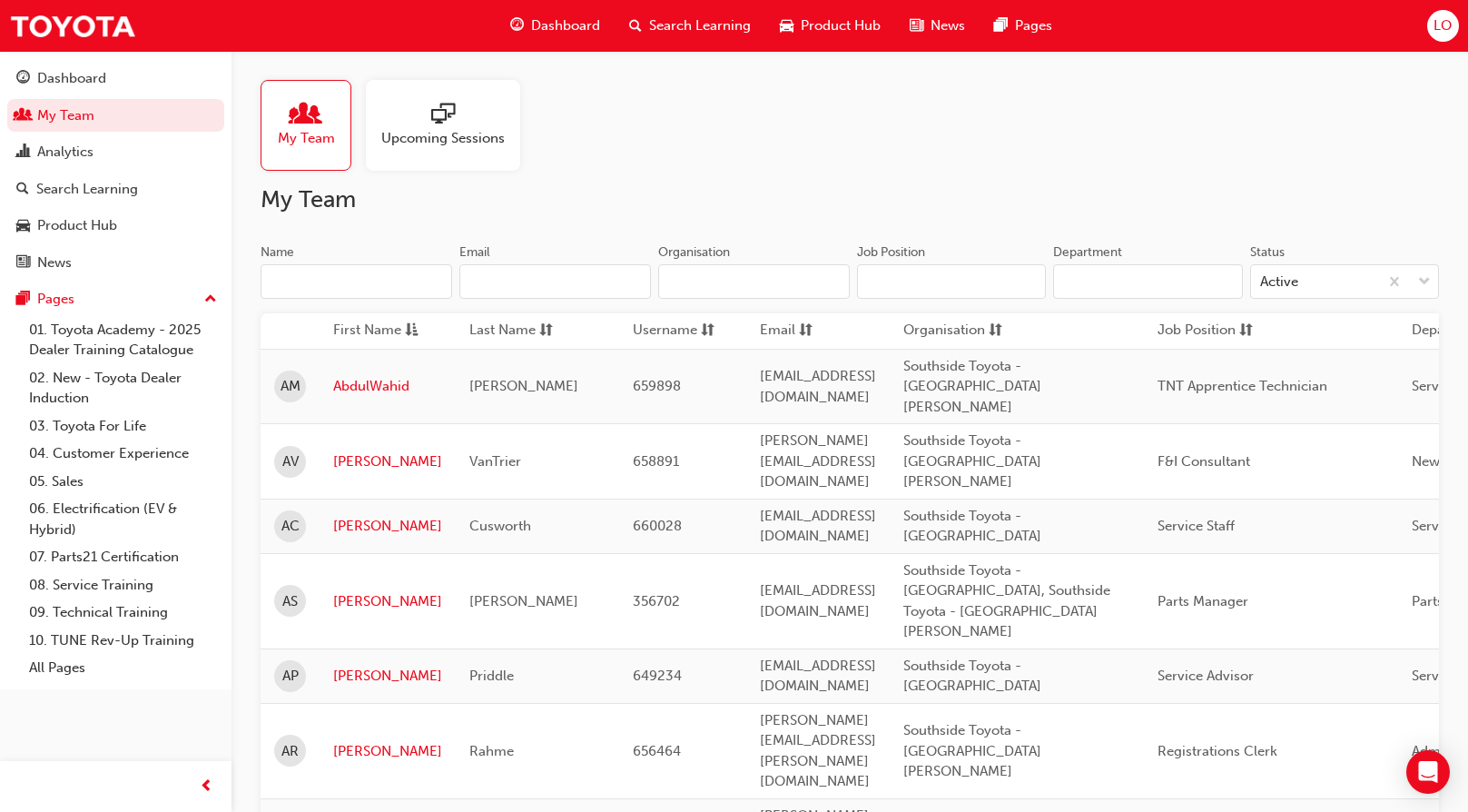
click at [725, 23] on span "Search Learning" at bounding box center [700, 25] width 102 height 21
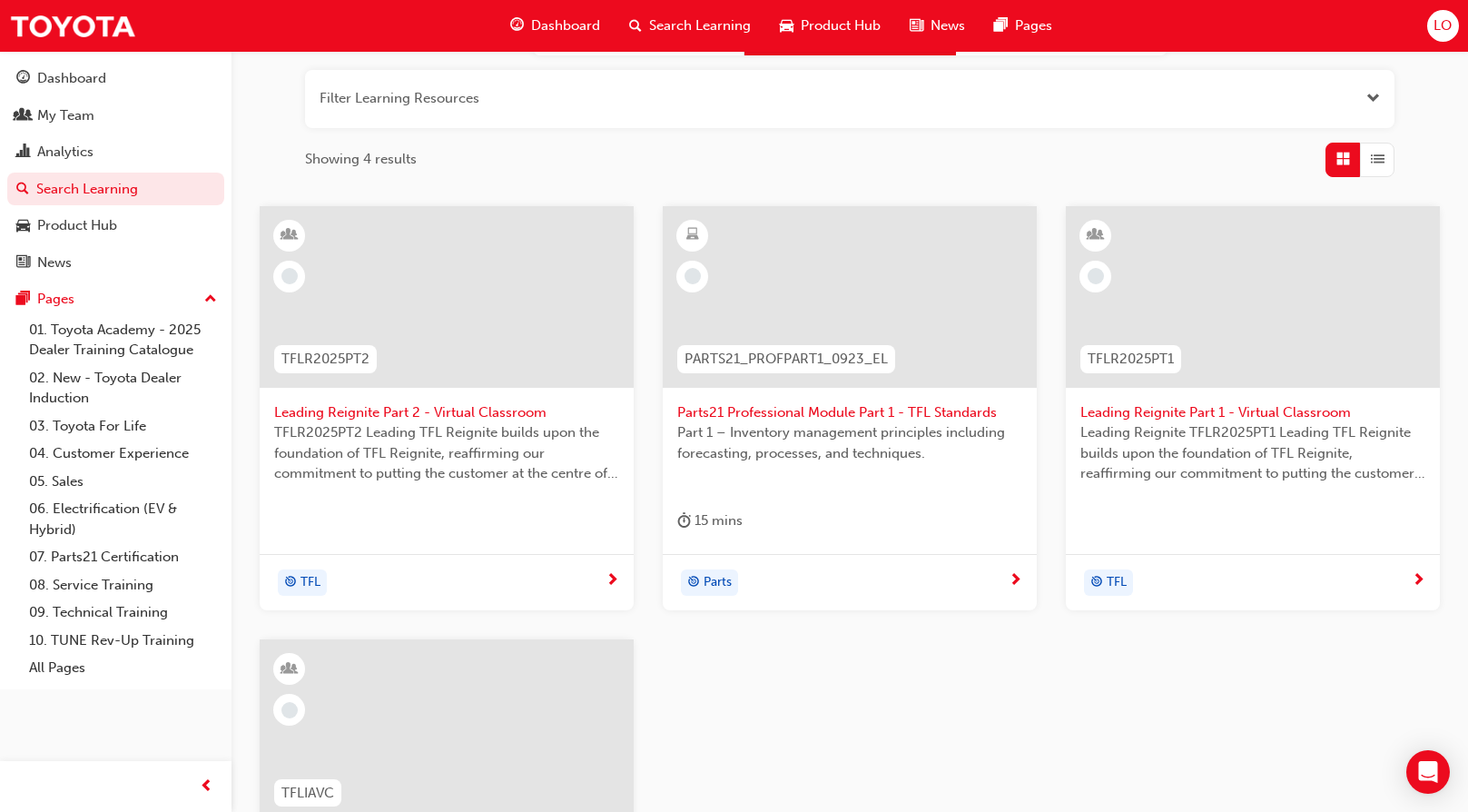
scroll to position [363, 0]
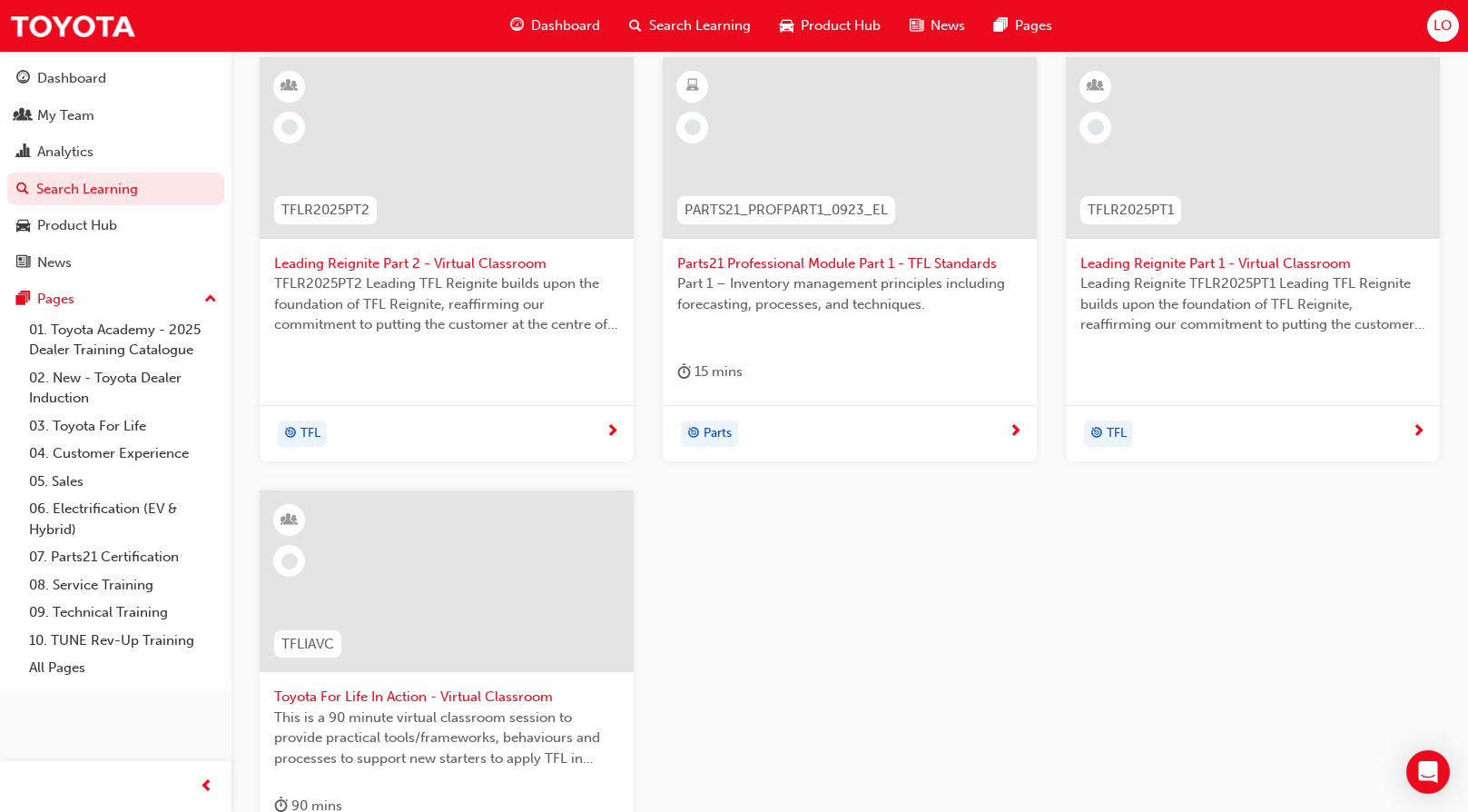
click at [406, 718] on span "This is a 90 minute virtual classroom session to provide practical tools/framew…" at bounding box center [446, 739] width 345 height 62
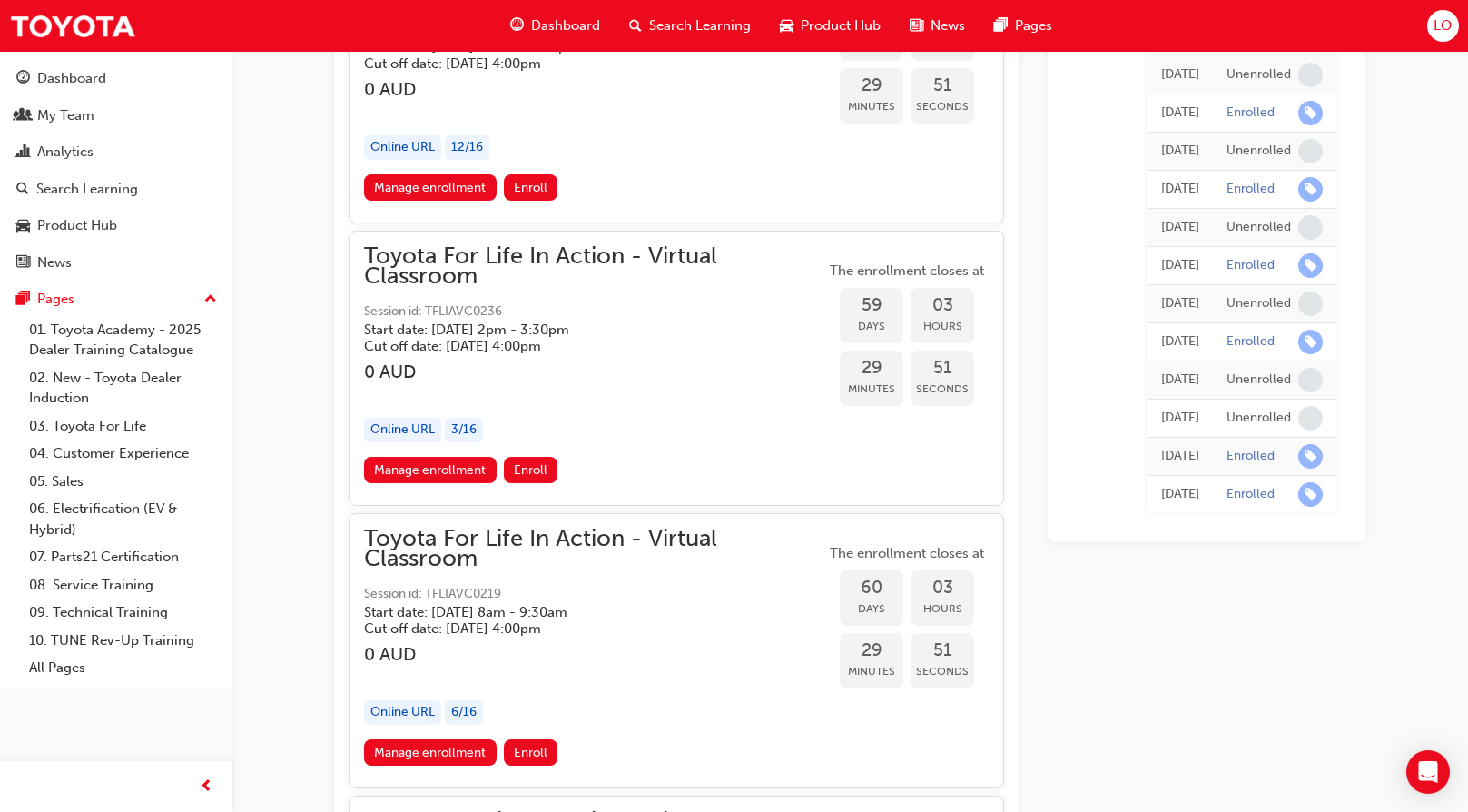
scroll to position [21336, 0]
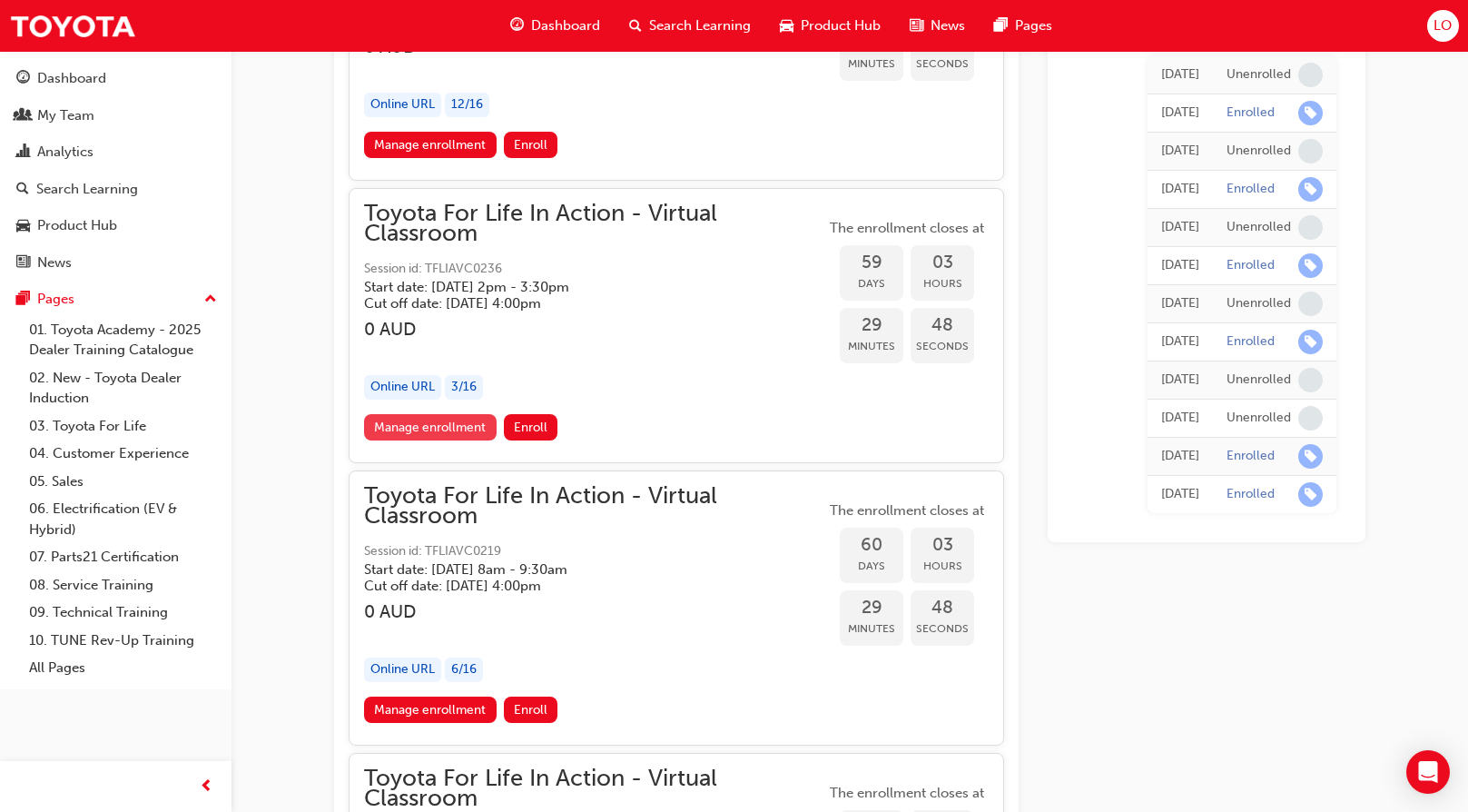
click at [444, 431] on link "Manage enrollment" at bounding box center [429, 428] width 133 height 26
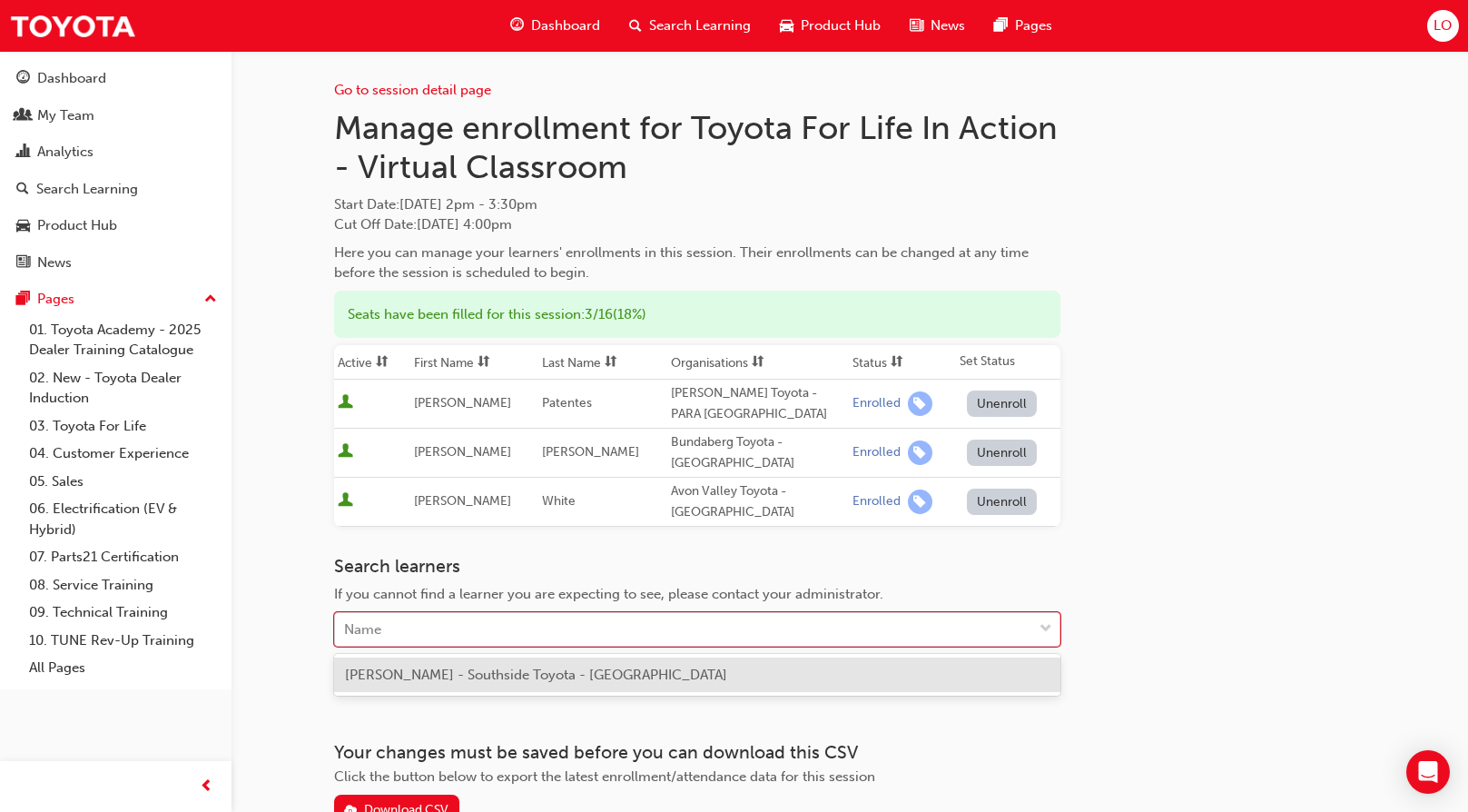
click at [406, 631] on div "Name" at bounding box center [684, 630] width 697 height 32
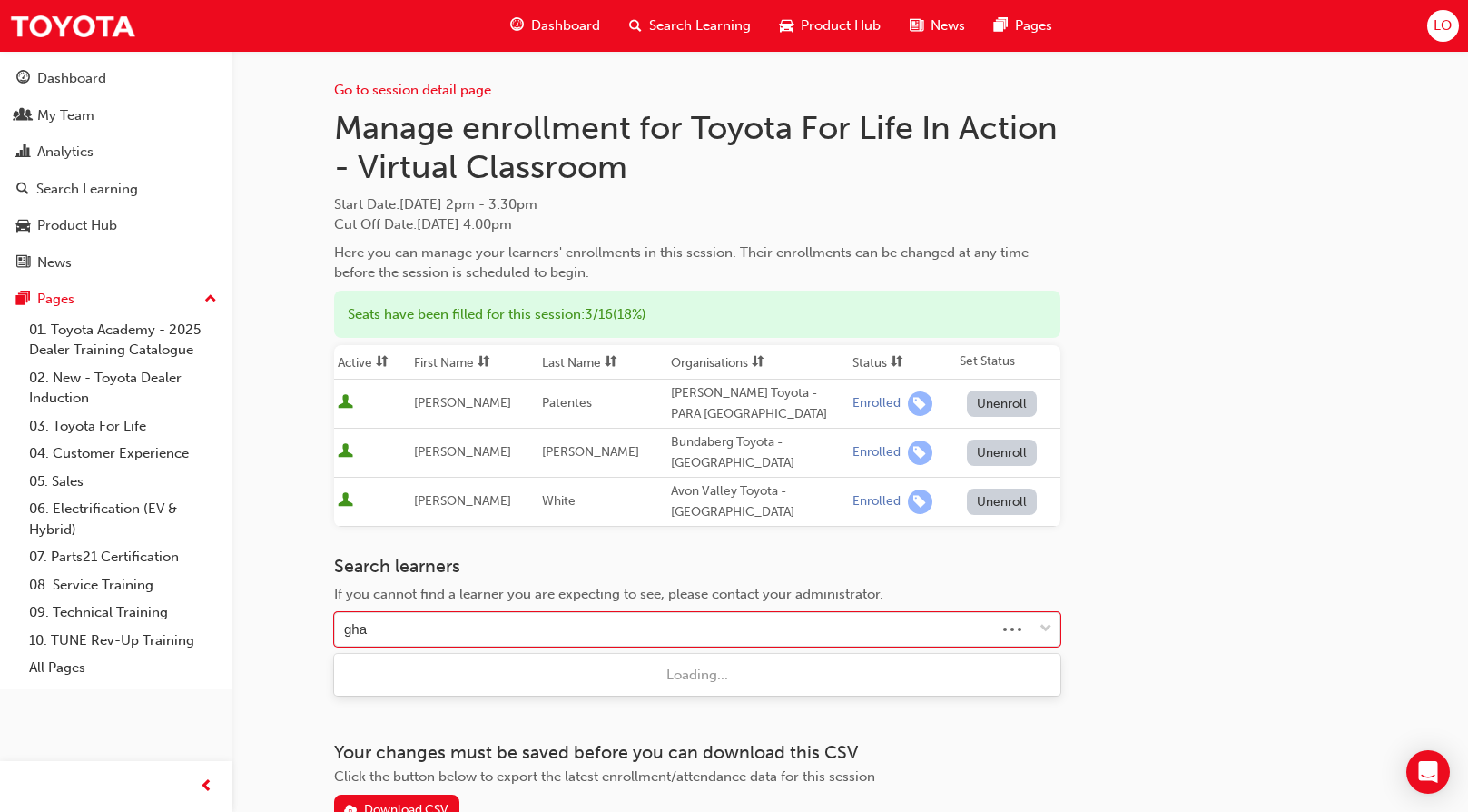
type input "ghan"
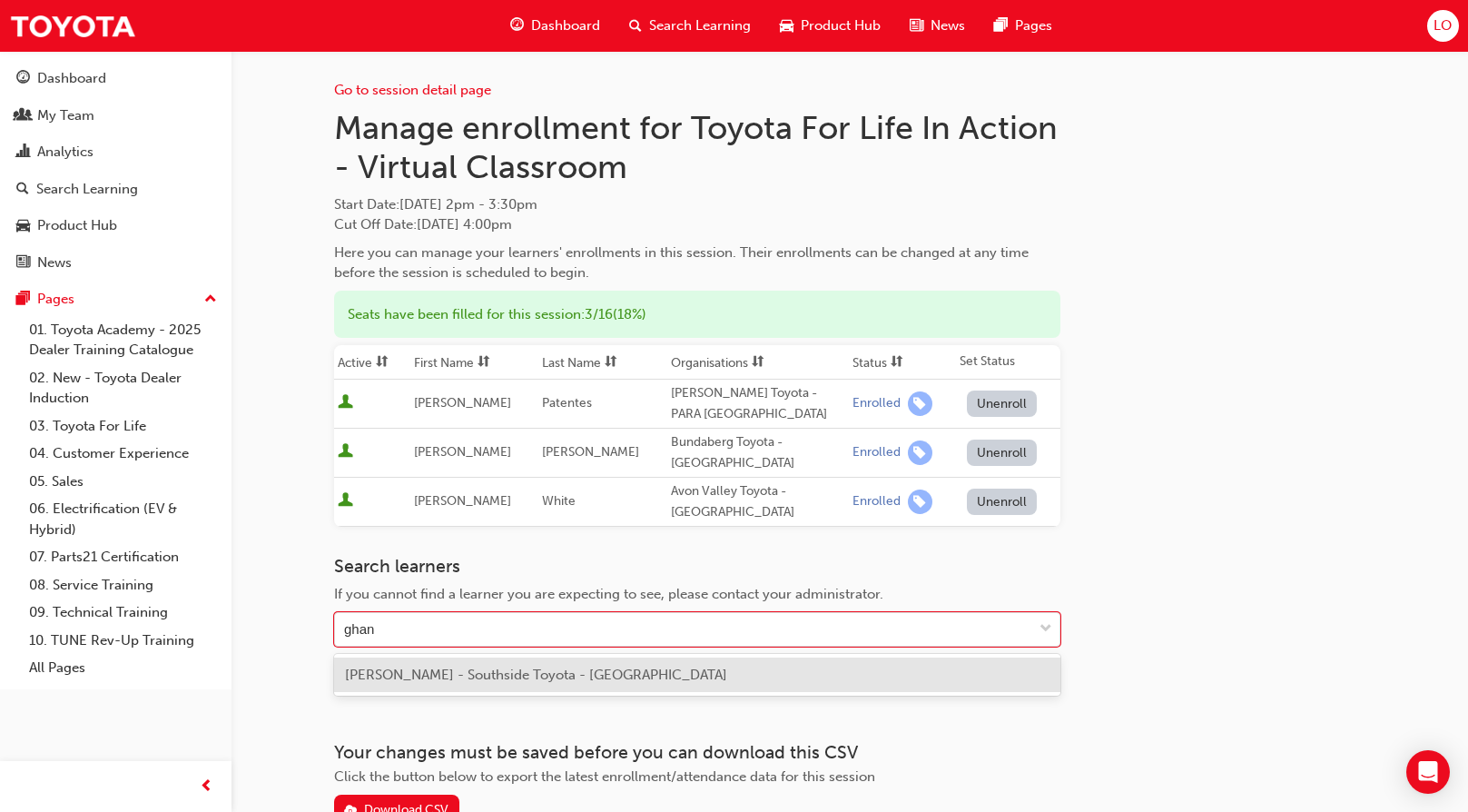
click at [539, 674] on span "[PERSON_NAME] - Southside Toyota - [GEOGRAPHIC_DATA]" at bounding box center [536, 674] width 383 height 16
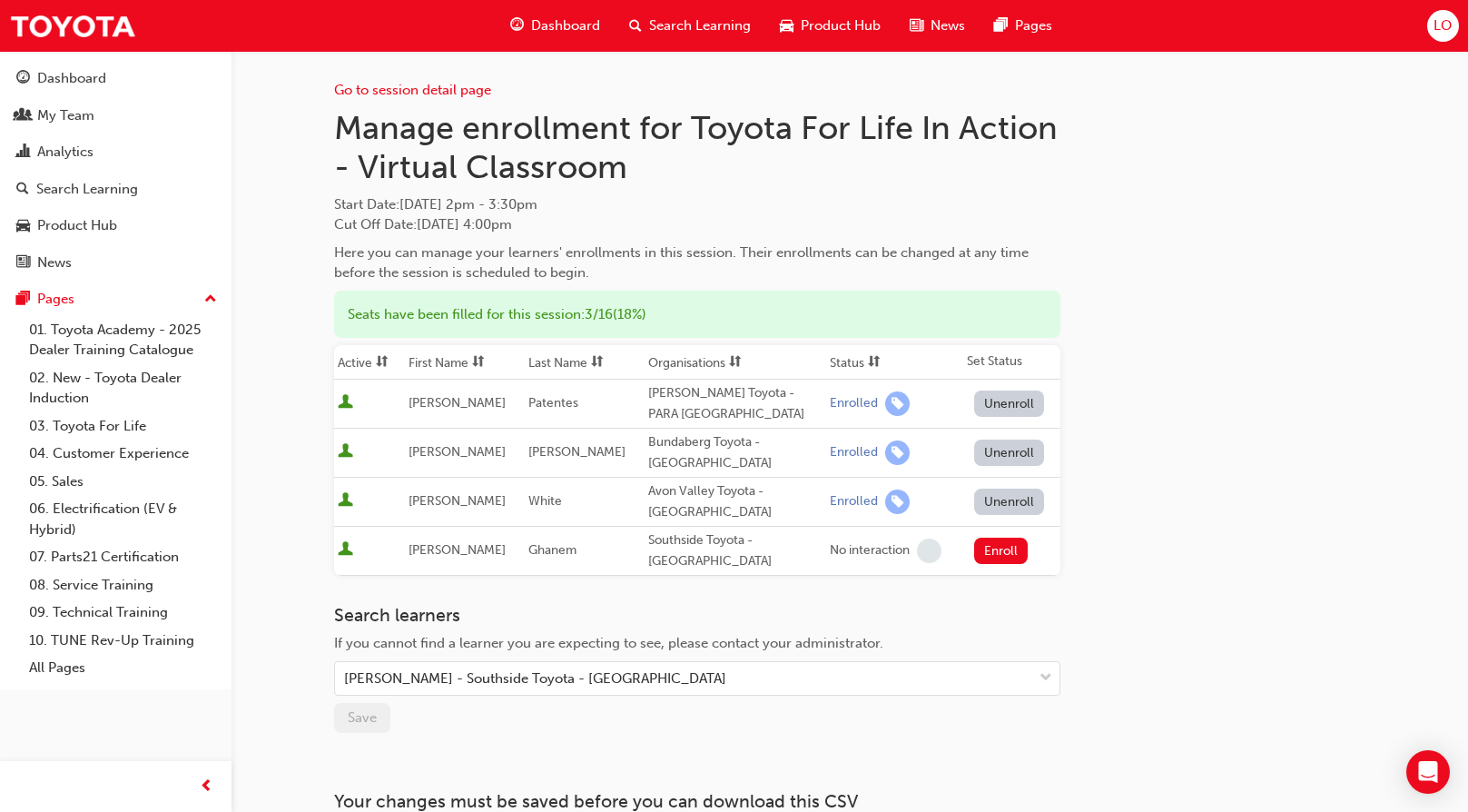
click at [1022, 547] on div "Enroll" at bounding box center [1016, 551] width 83 height 26
click at [1007, 549] on button "Enroll" at bounding box center [1002, 551] width 55 height 26
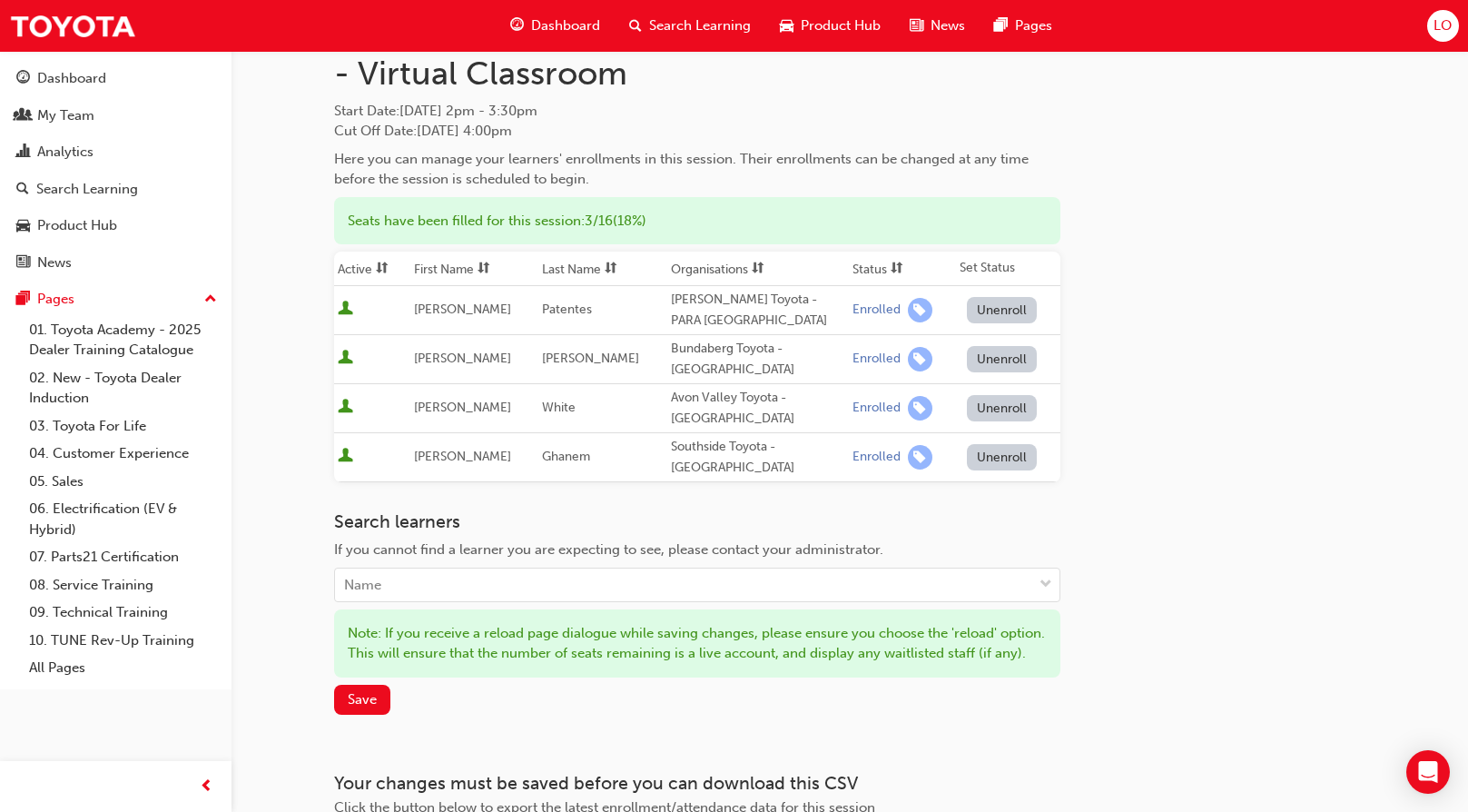
scroll to position [181, 0]
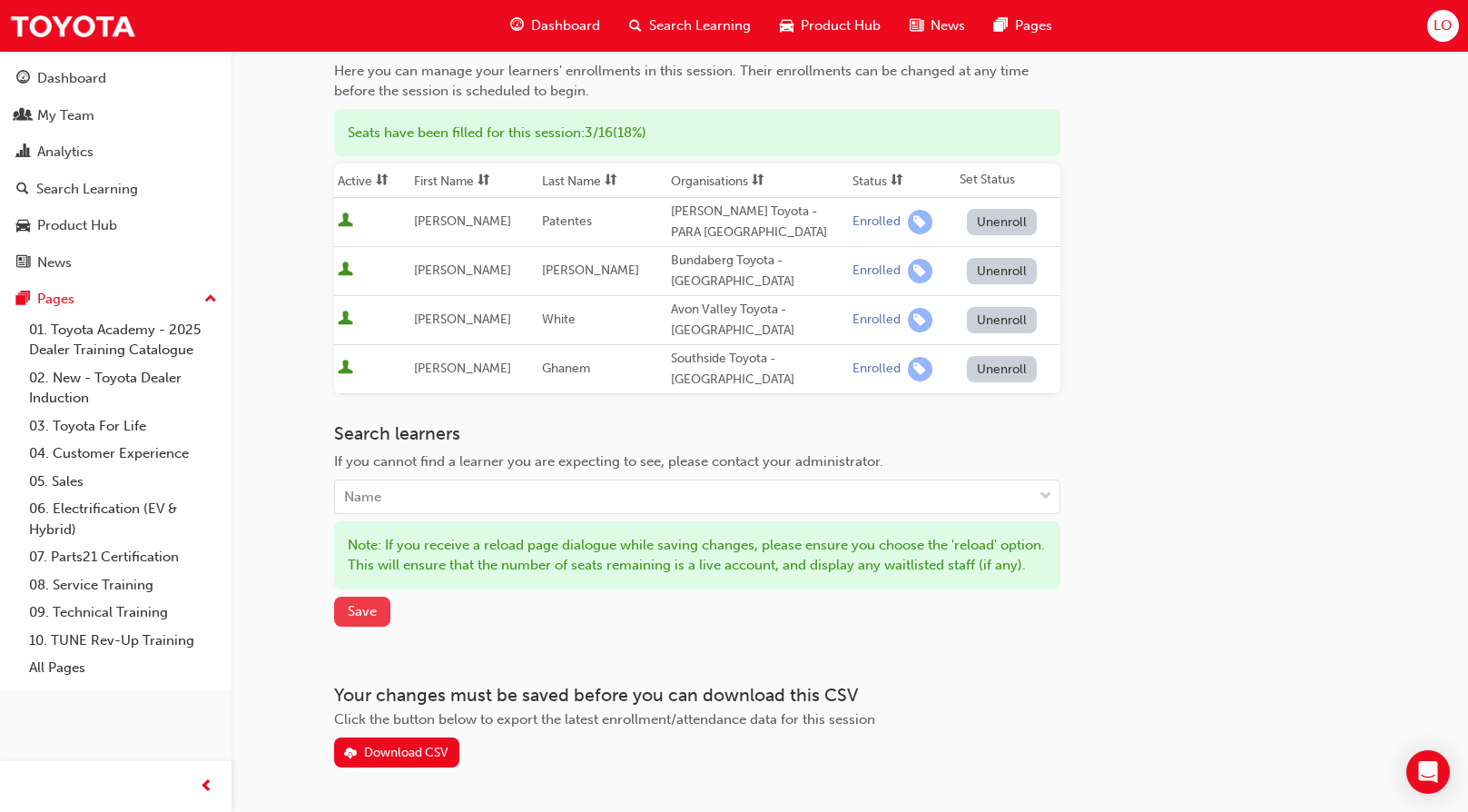
click at [358, 619] on span "Save" at bounding box center [362, 611] width 29 height 16
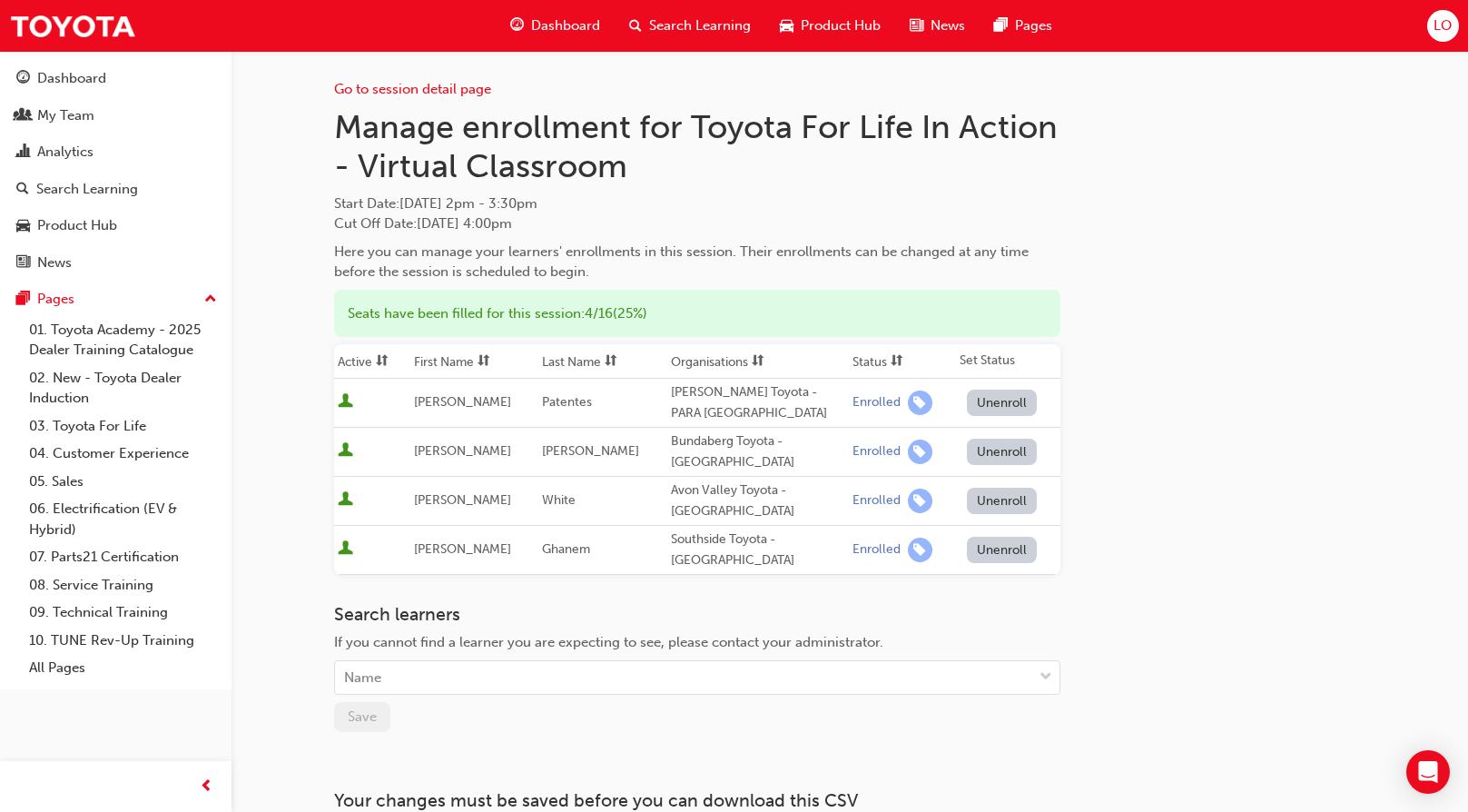
scroll to position [0, 0]
click at [42, 105] on div "My Team" at bounding box center [66, 116] width 57 height 21
click at [42, 105] on link "My Team" at bounding box center [116, 116] width 217 height 34
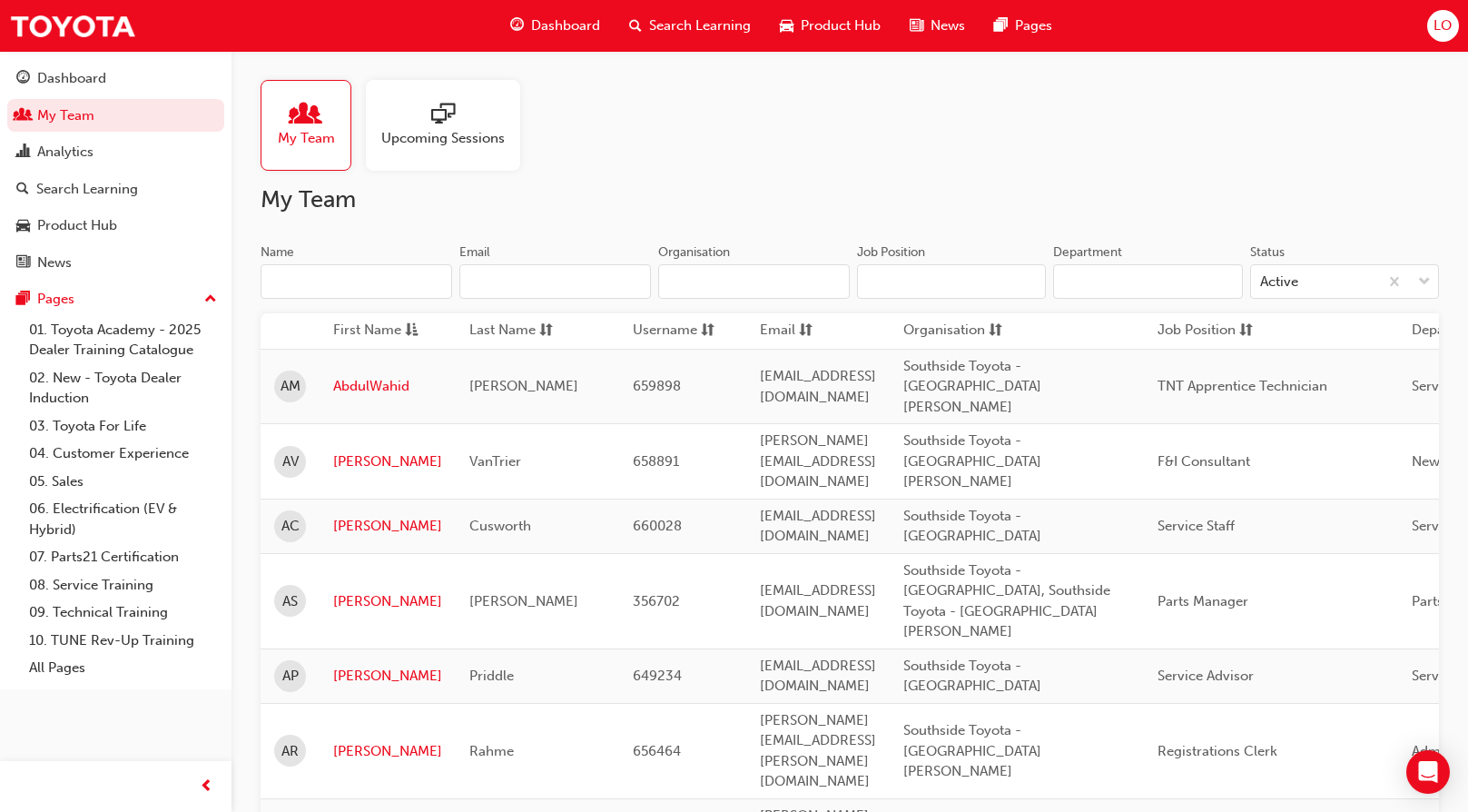
click at [333, 287] on input "Name" at bounding box center [356, 281] width 192 height 35
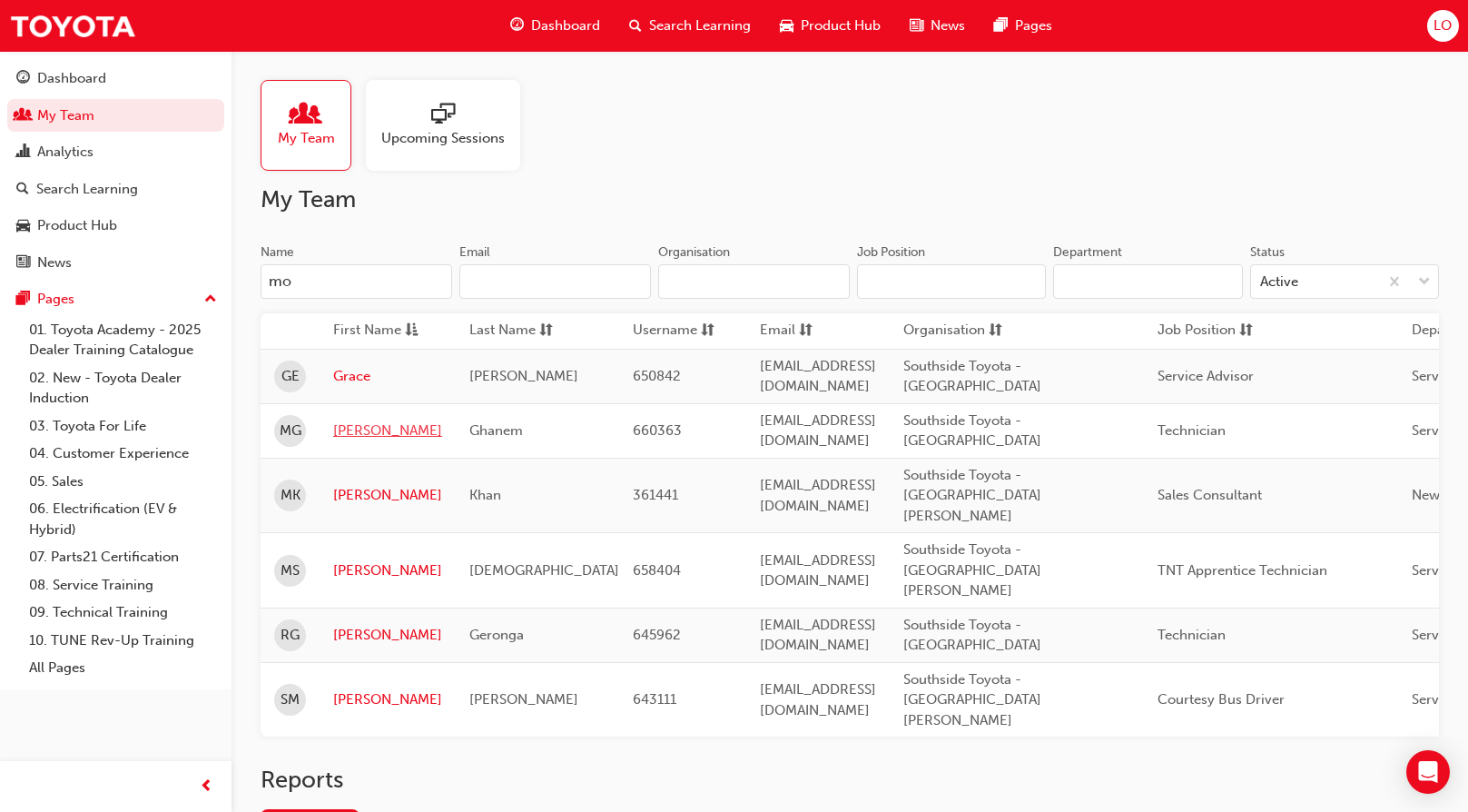
type input "mo"
click at [355, 431] on link "[PERSON_NAME]" at bounding box center [388, 430] width 109 height 21
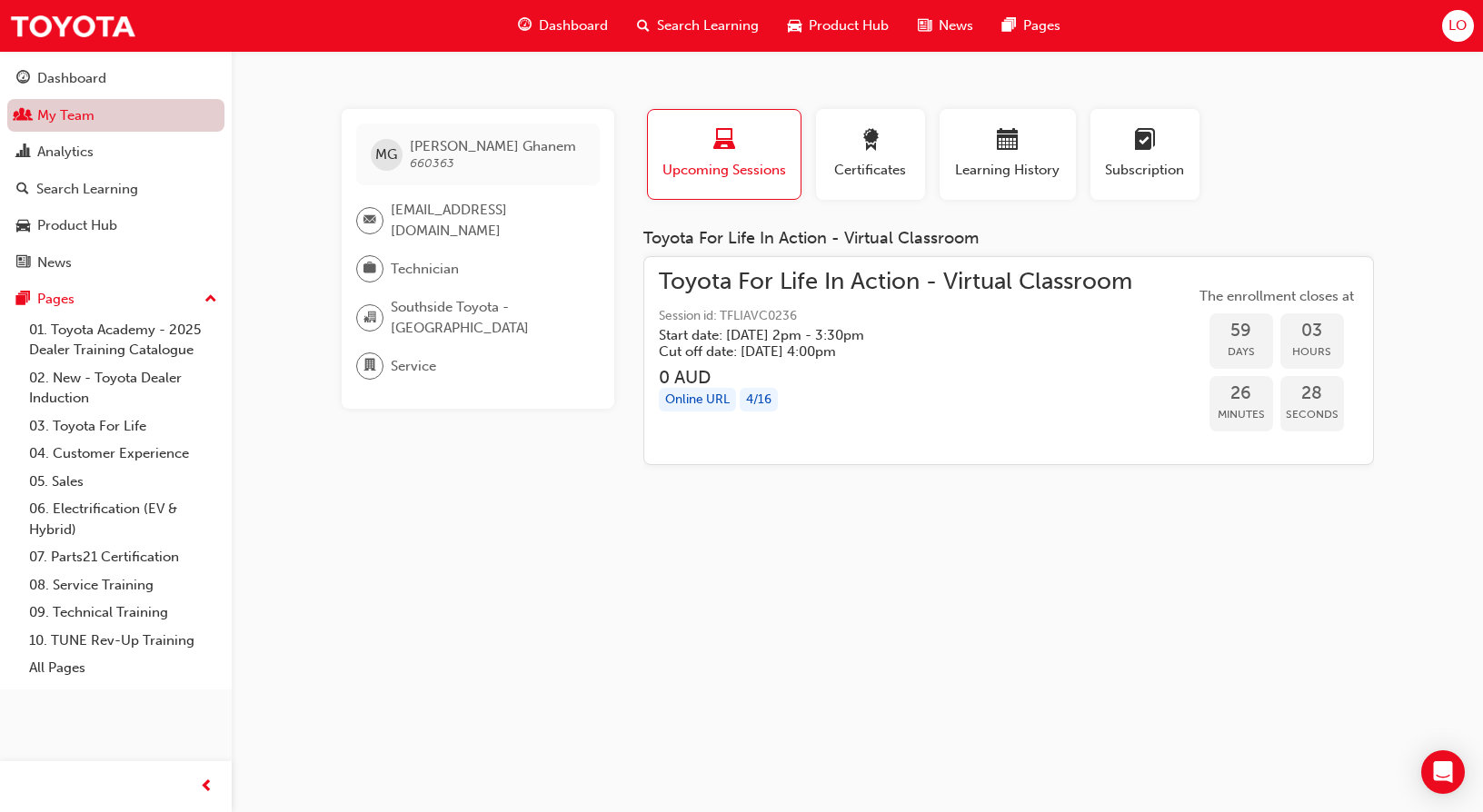
click at [82, 117] on link "My Team" at bounding box center [116, 116] width 217 height 34
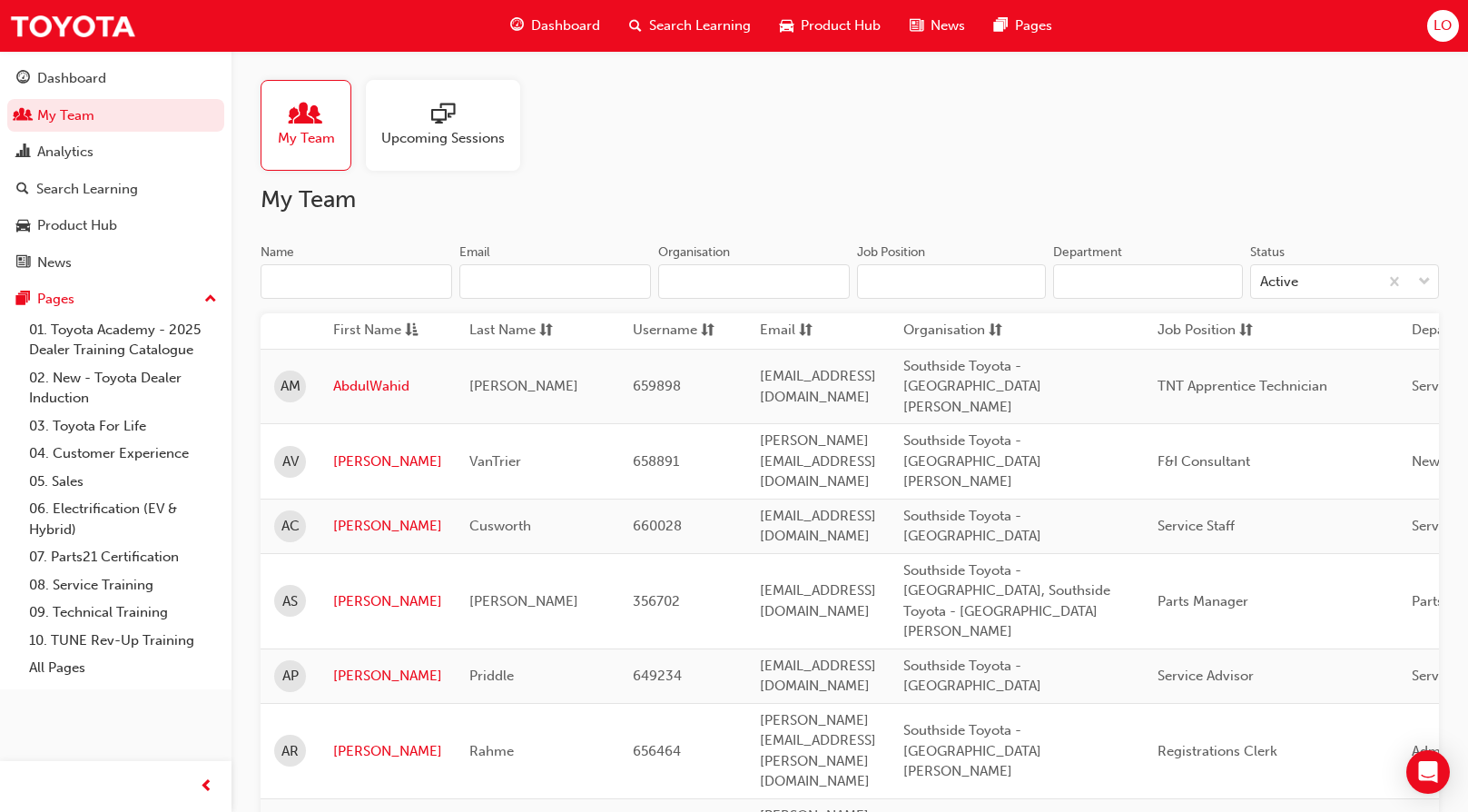
click at [760, 148] on div "My Team Upcoming Sessions" at bounding box center [850, 125] width 1179 height 91
click at [82, 109] on link "My Team" at bounding box center [116, 116] width 217 height 34
click at [112, 67] on link "Dashboard" at bounding box center [116, 79] width 217 height 34
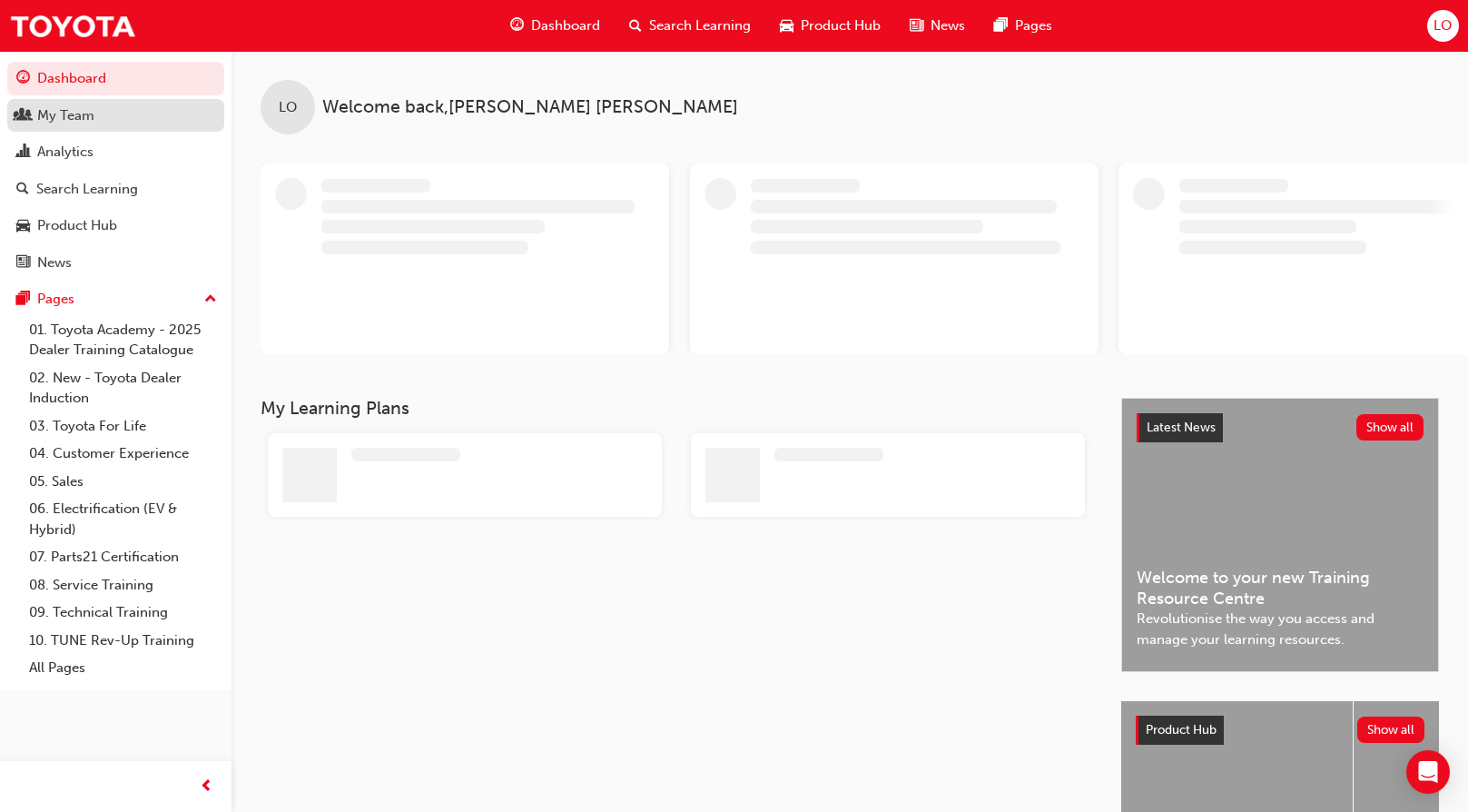
click at [33, 113] on div "My Team" at bounding box center [116, 116] width 199 height 23
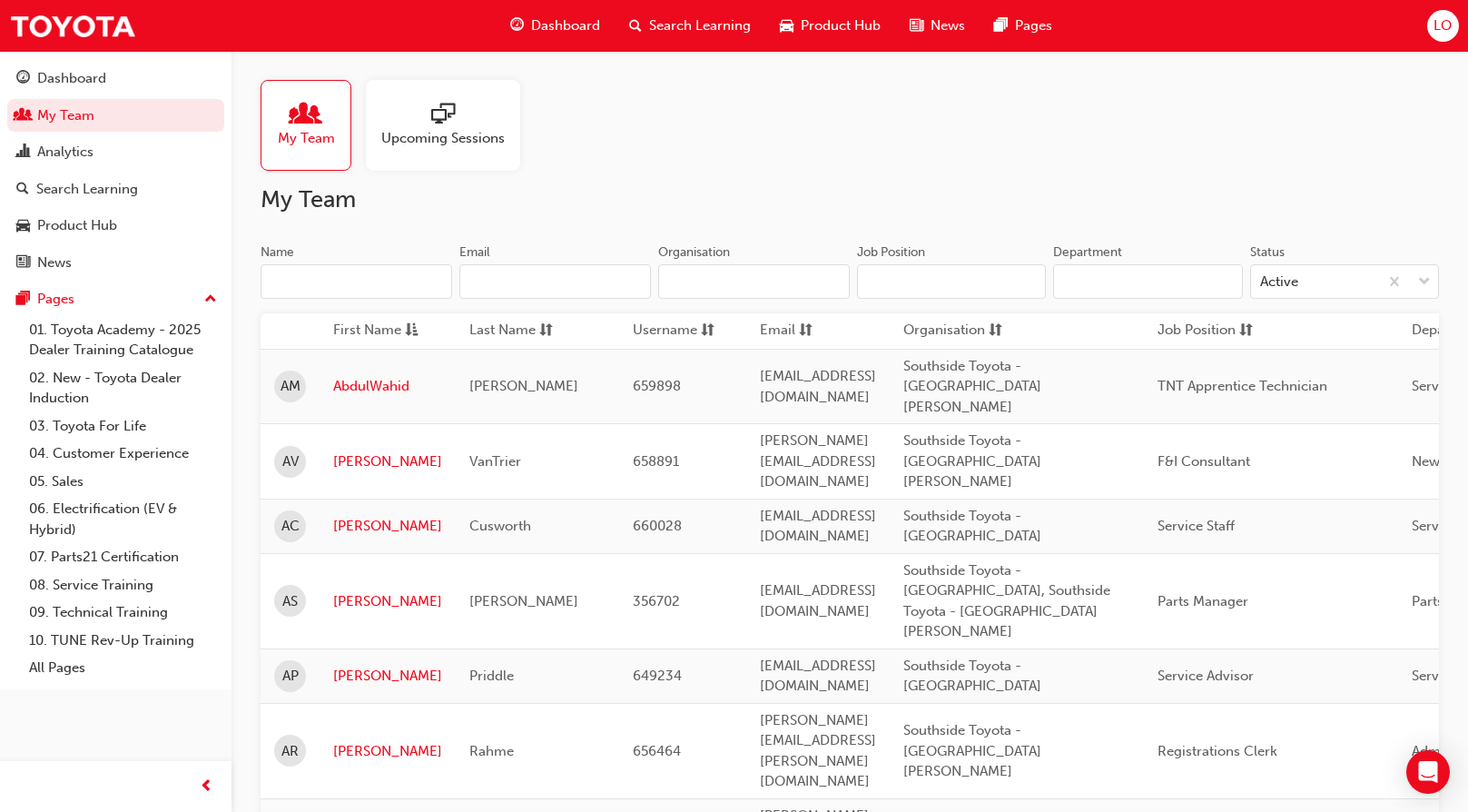
click at [346, 284] on input "Name" at bounding box center [356, 281] width 192 height 35
